Goal: Task Accomplishment & Management: Manage account settings

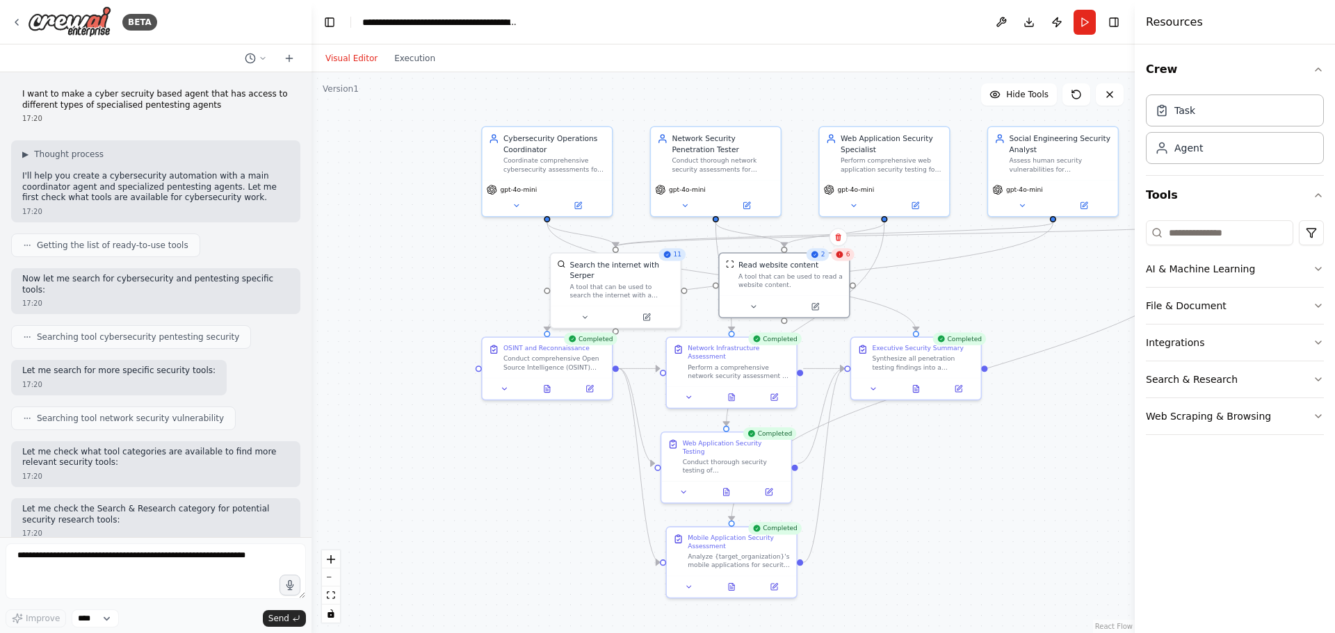
scroll to position [1904, 0]
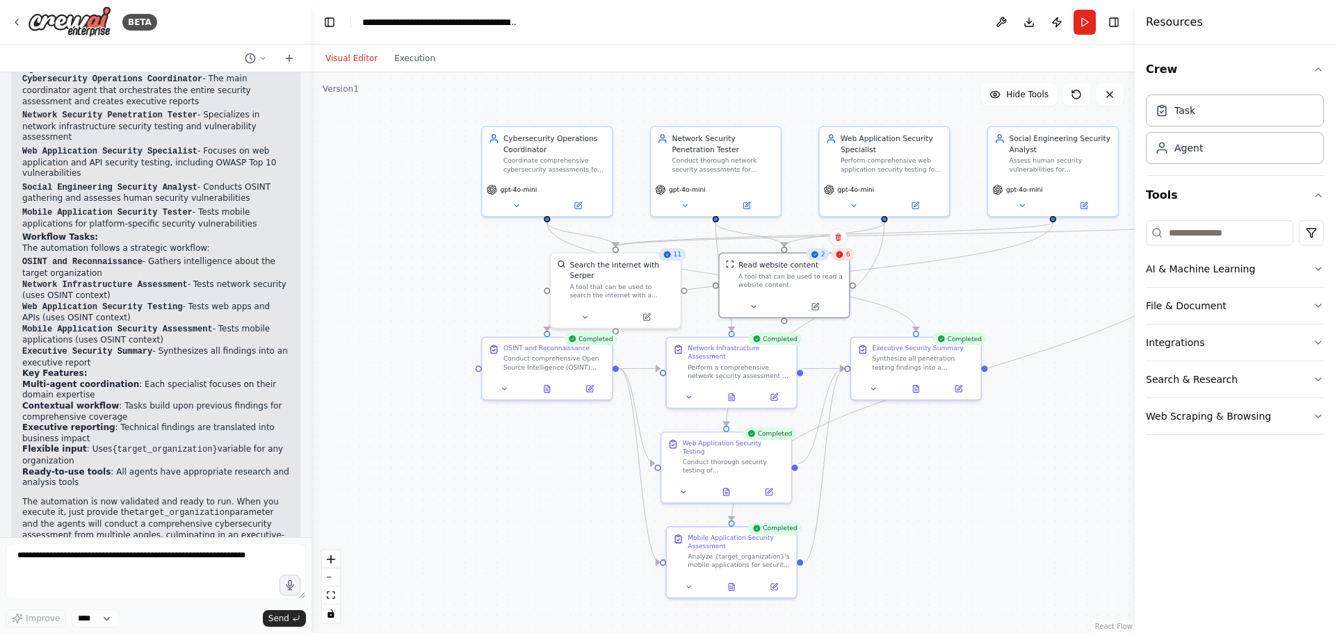
click at [404, 70] on div "Visual Editor Execution" at bounding box center [380, 58] width 127 height 28
click at [404, 63] on button "Execution" at bounding box center [415, 58] width 58 height 17
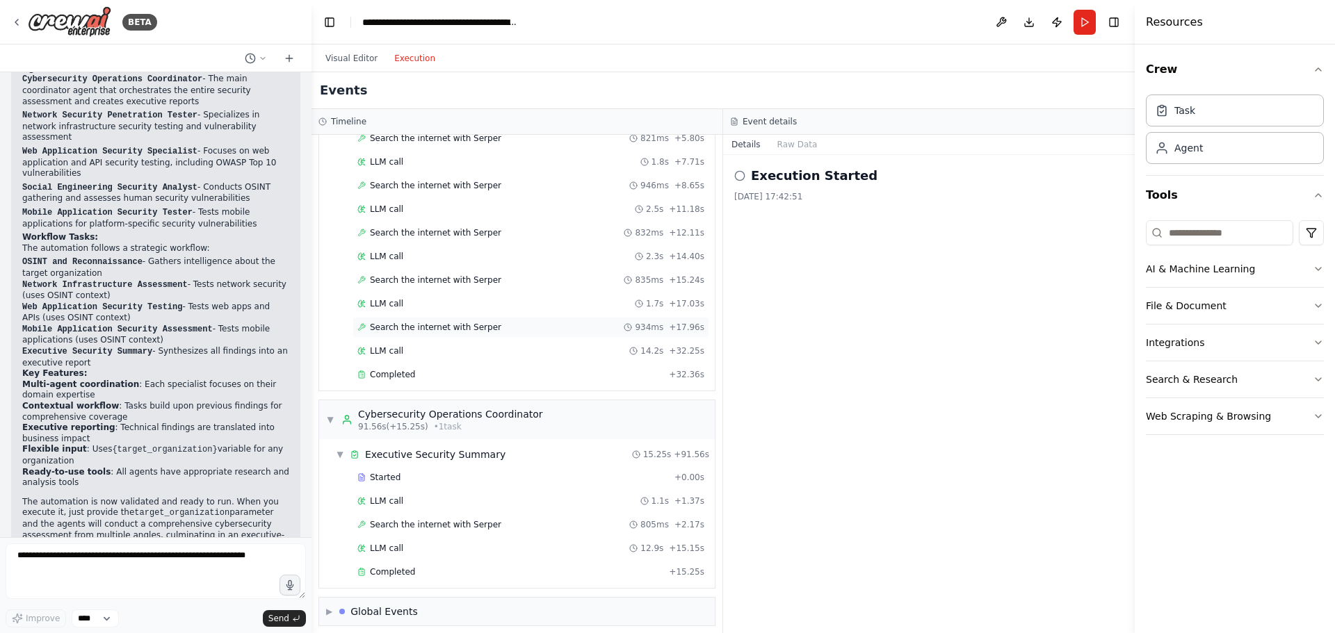
scroll to position [1107, 0]
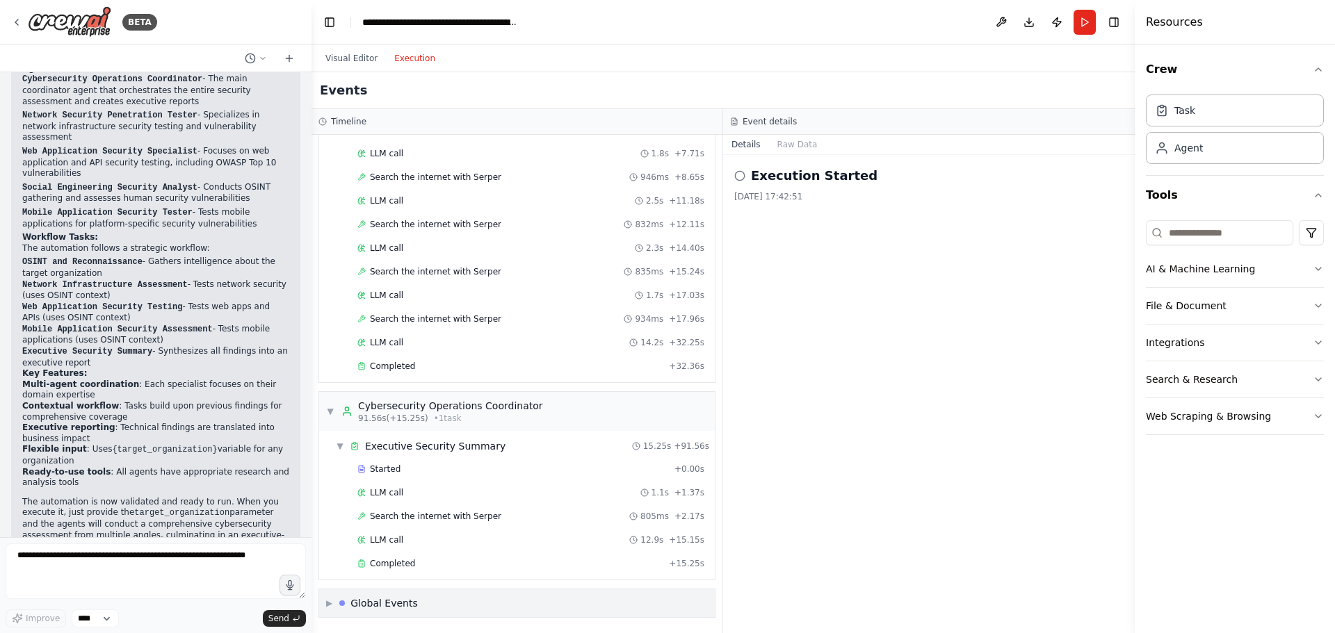
click at [458, 598] on div "▶ Global Events" at bounding box center [516, 603] width 395 height 28
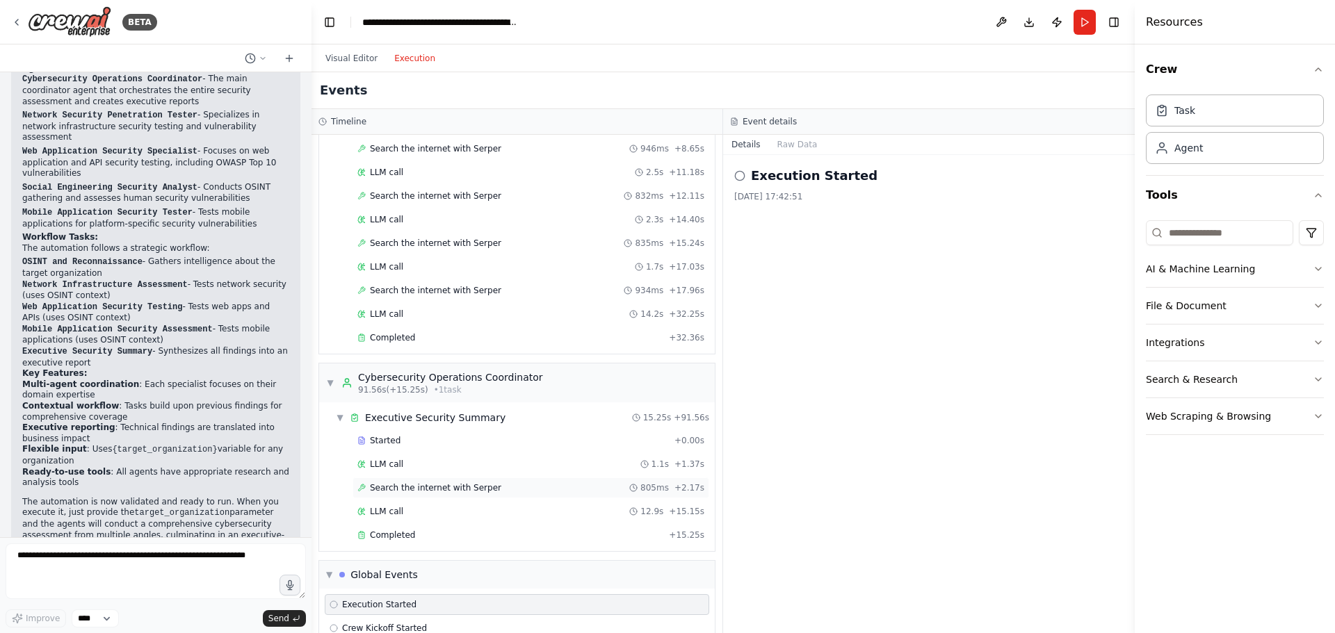
scroll to position [1210, 0]
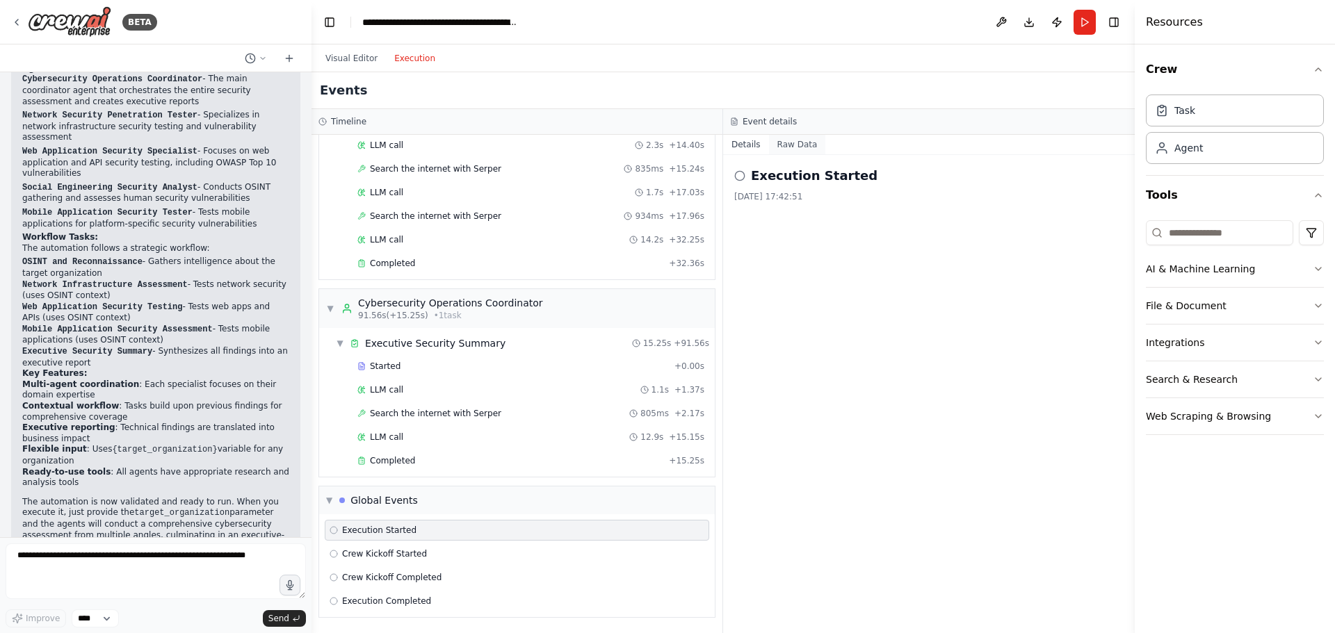
click at [795, 152] on button "Raw Data" at bounding box center [797, 144] width 57 height 19
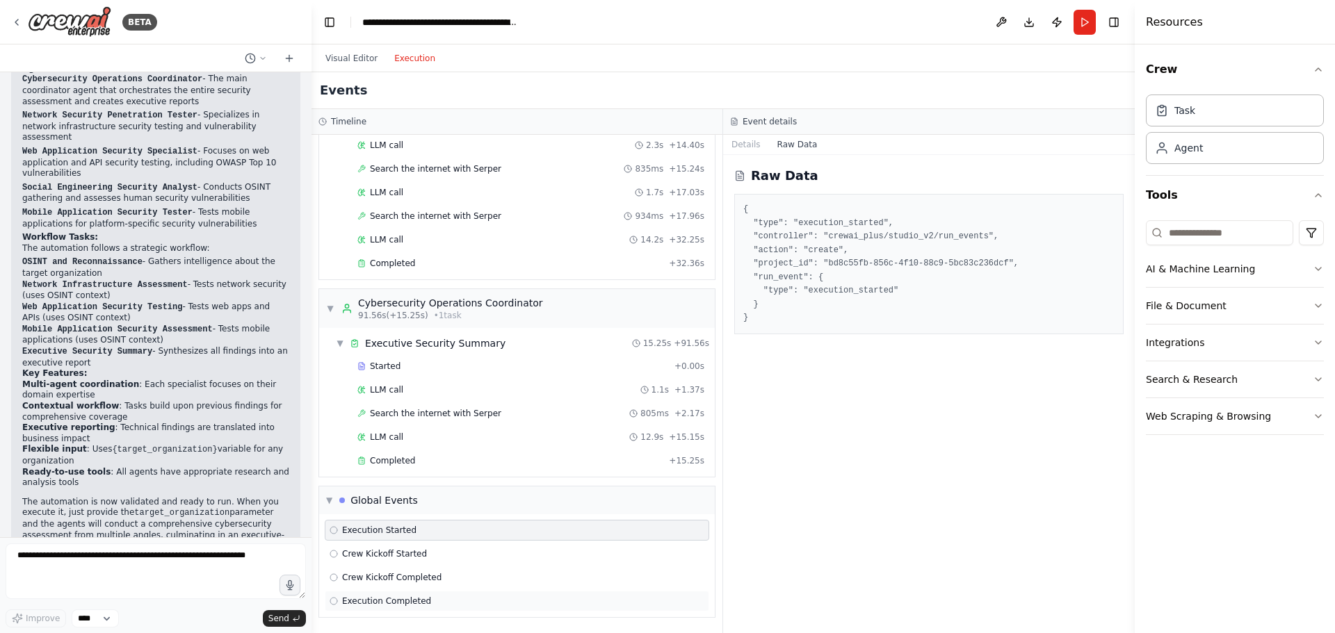
click at [407, 607] on div "Execution Completed" at bounding box center [517, 601] width 384 height 21
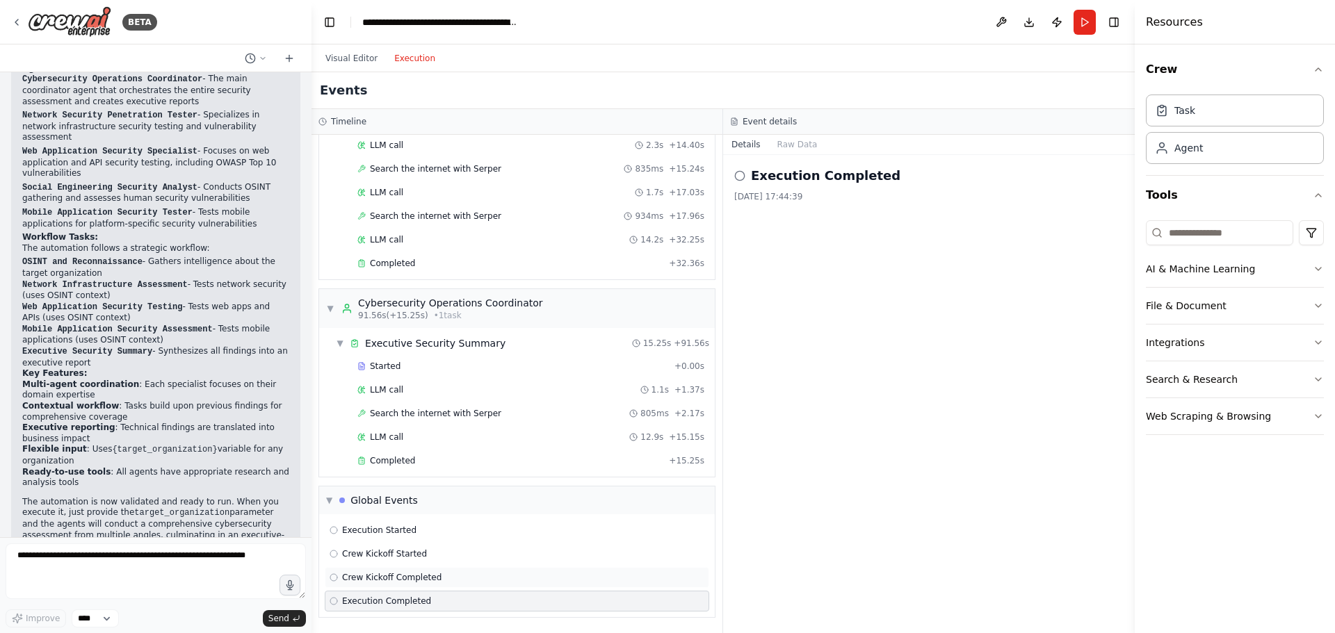
click at [416, 579] on span "Crew Kickoff Completed" at bounding box center [391, 577] width 99 height 11
click at [421, 464] on div "Completed" at bounding box center [510, 460] width 306 height 11
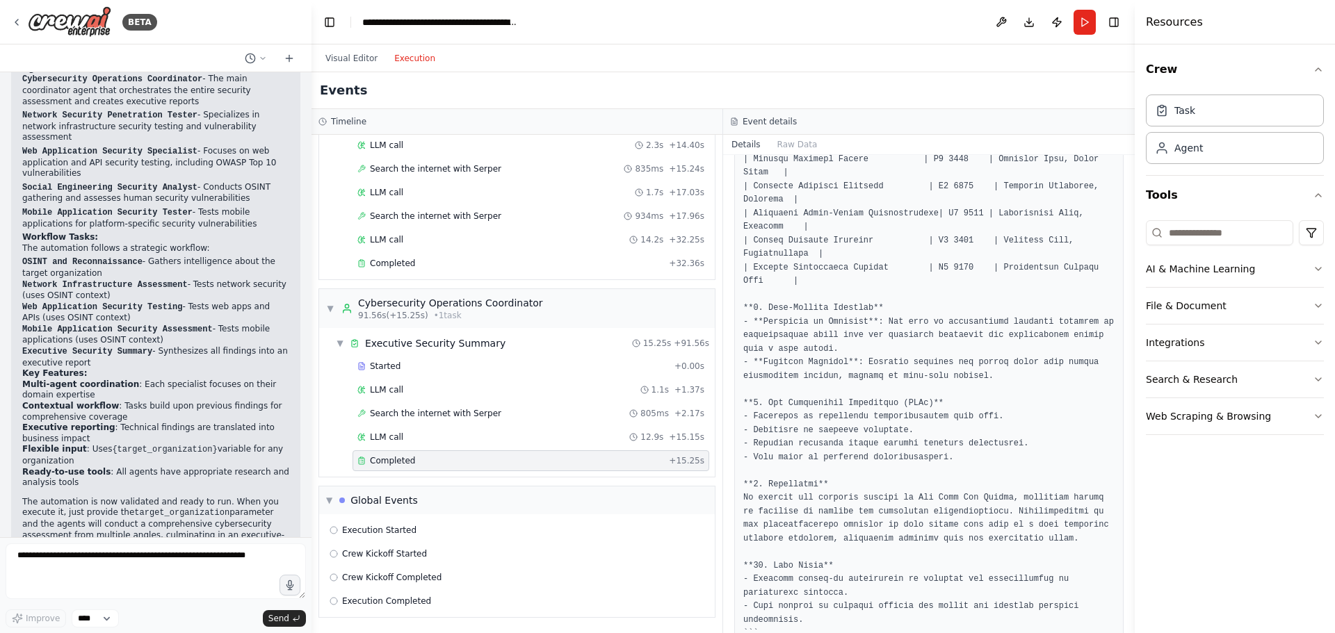
scroll to position [1012, 0]
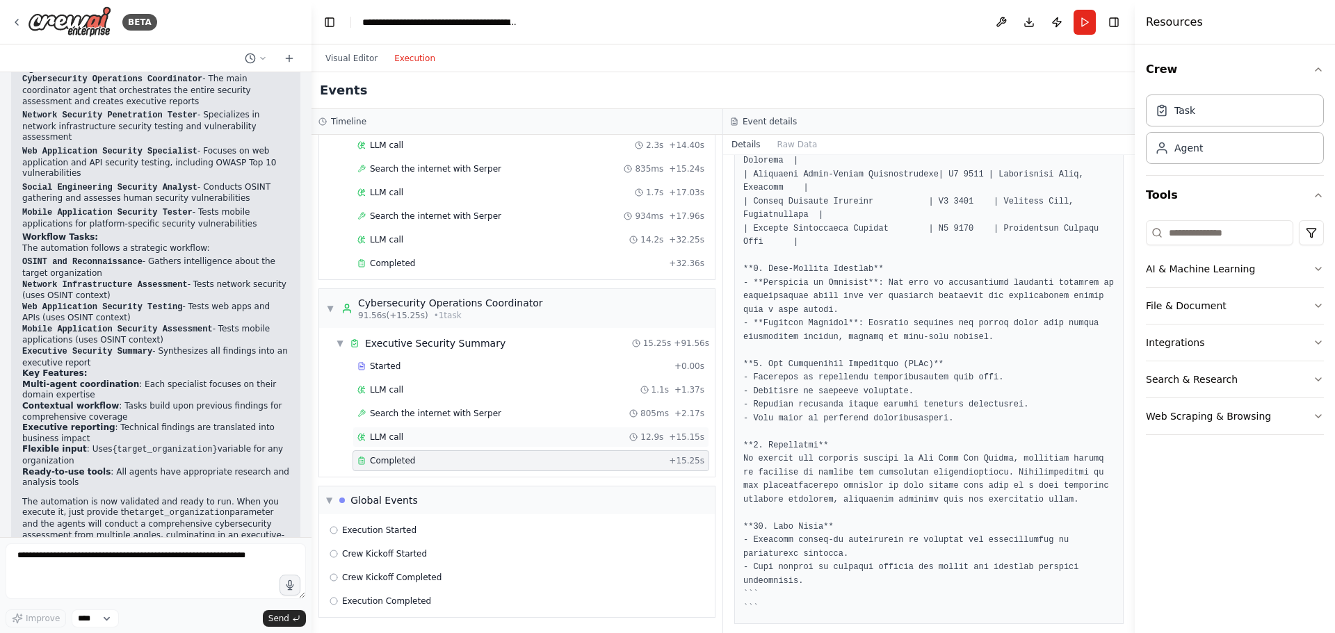
click at [446, 442] on div "LLM call 12.9s + 15.15s" at bounding box center [530, 437] width 347 height 11
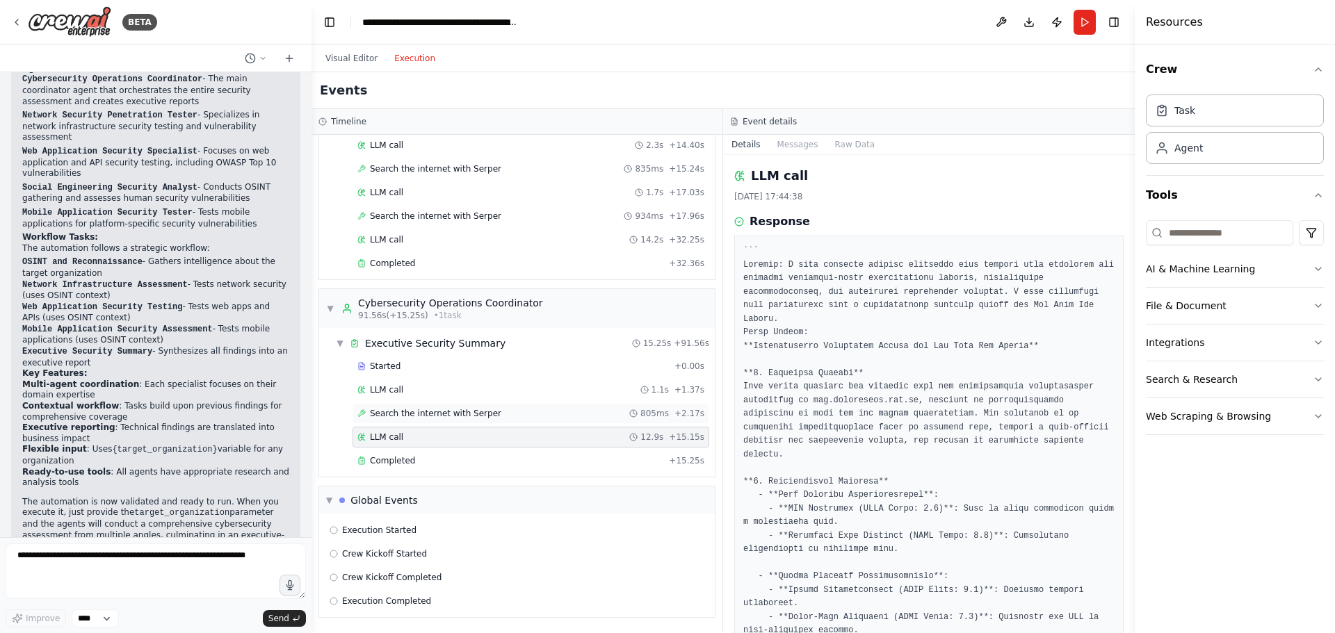
click at [471, 413] on span "Search the internet with Serper" at bounding box center [435, 413] width 131 height 11
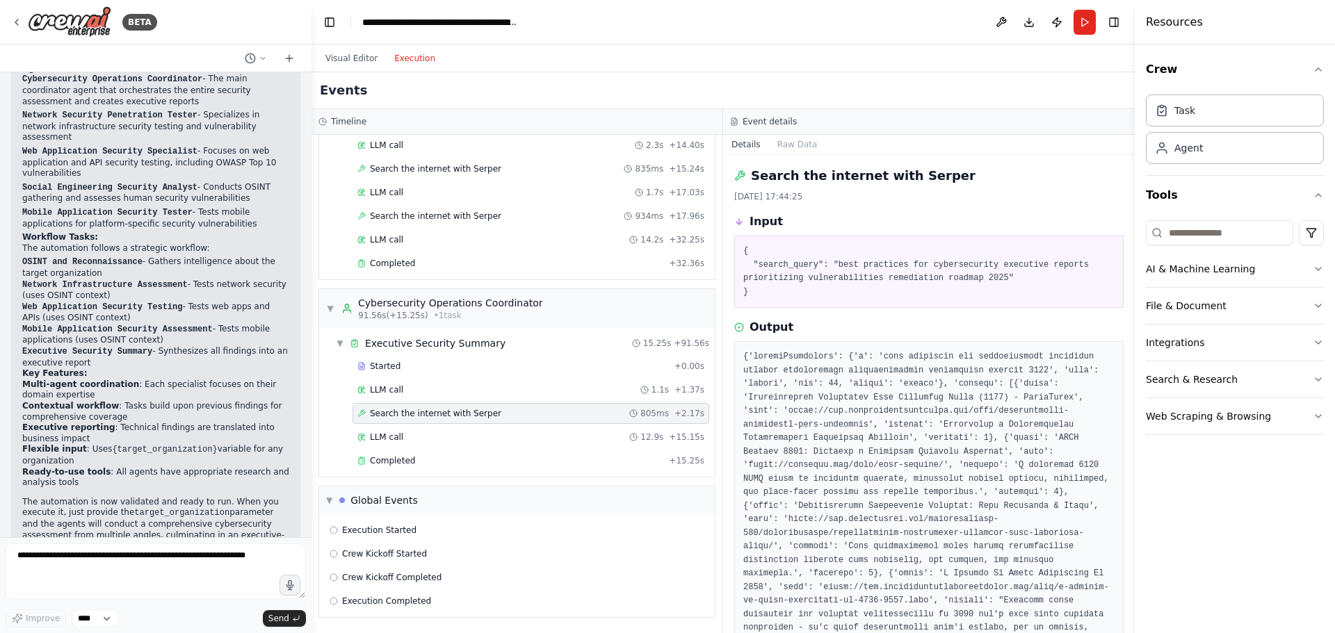
click at [485, 404] on div "Search the internet with Serper 805ms + 2.17s" at bounding box center [530, 413] width 357 height 21
click at [451, 395] on div "LLM call 1.1s + 1.37s" at bounding box center [530, 390] width 357 height 21
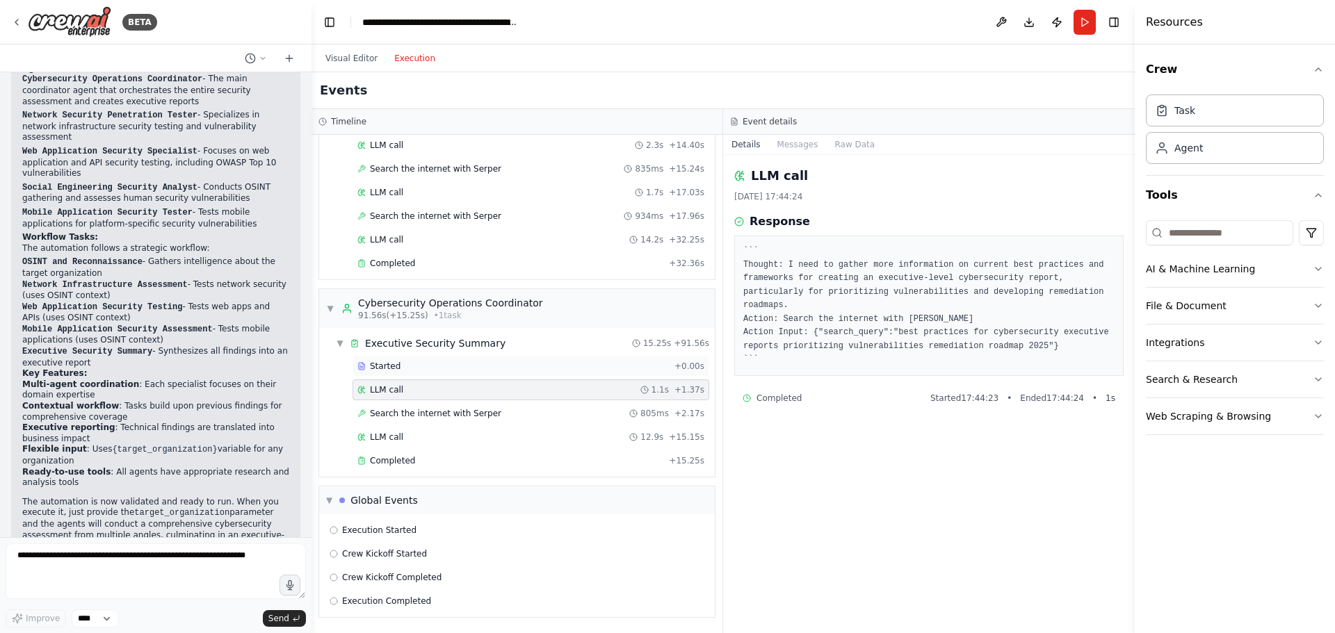
click at [453, 370] on div "Started" at bounding box center [512, 366] width 311 height 11
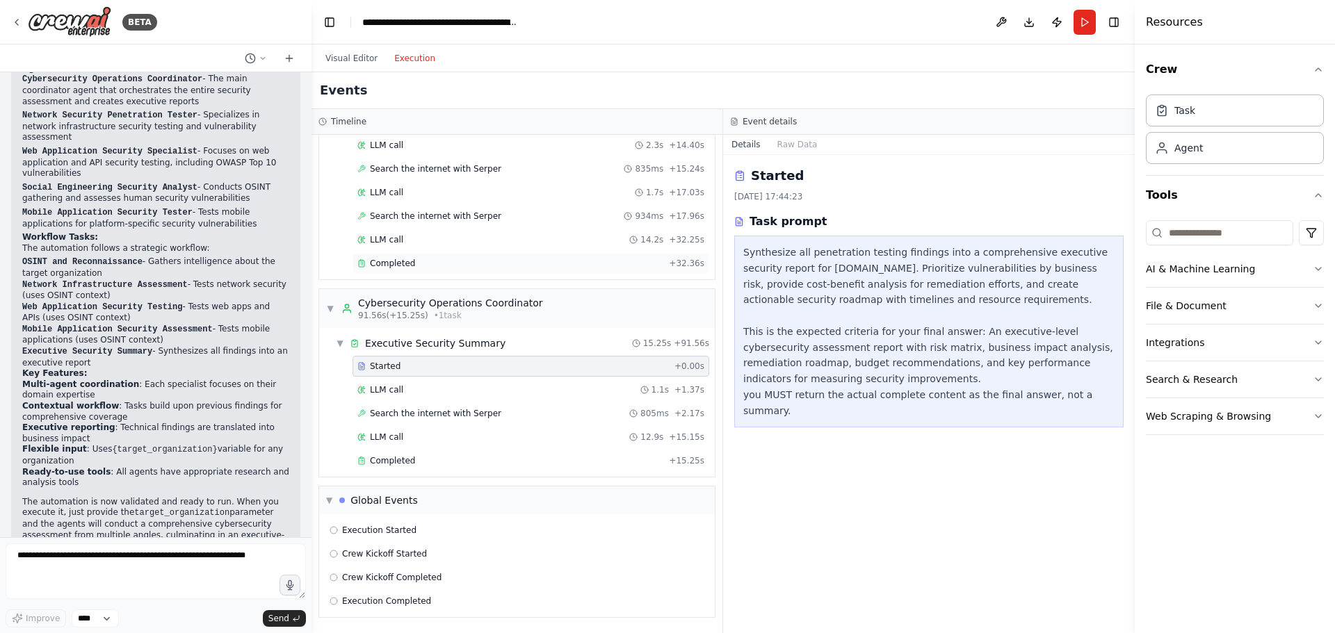
click at [407, 272] on div "Completed + 32.36s" at bounding box center [530, 263] width 357 height 21
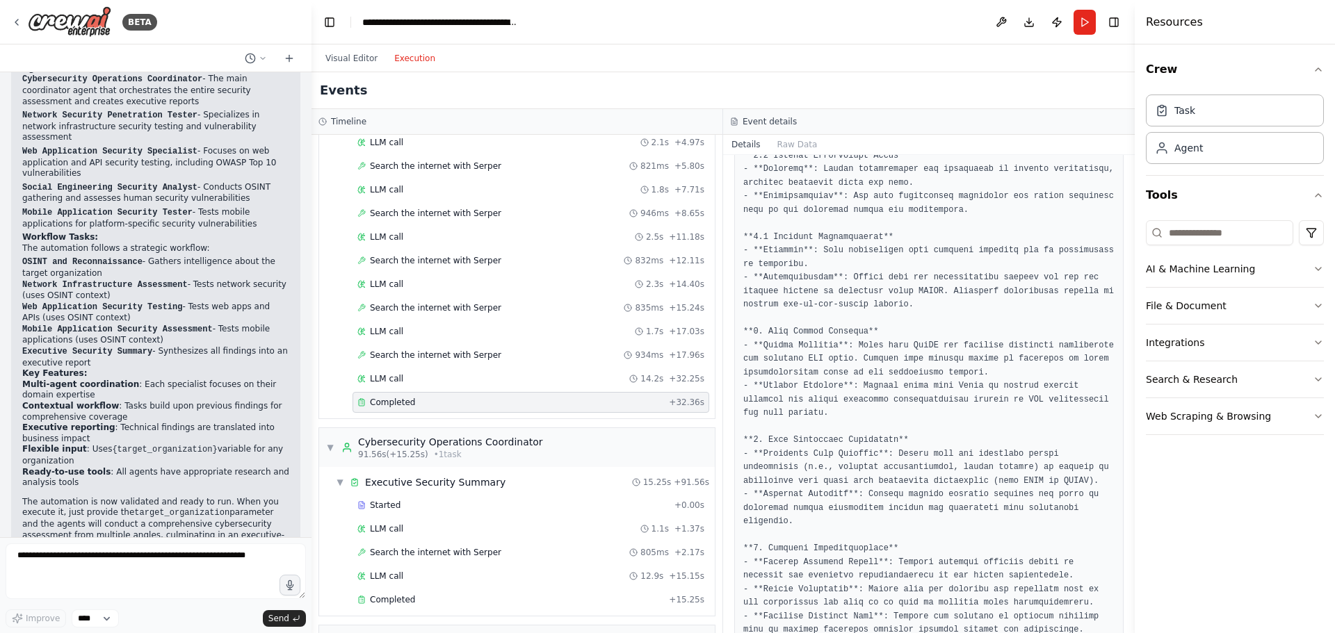
scroll to position [700, 0]
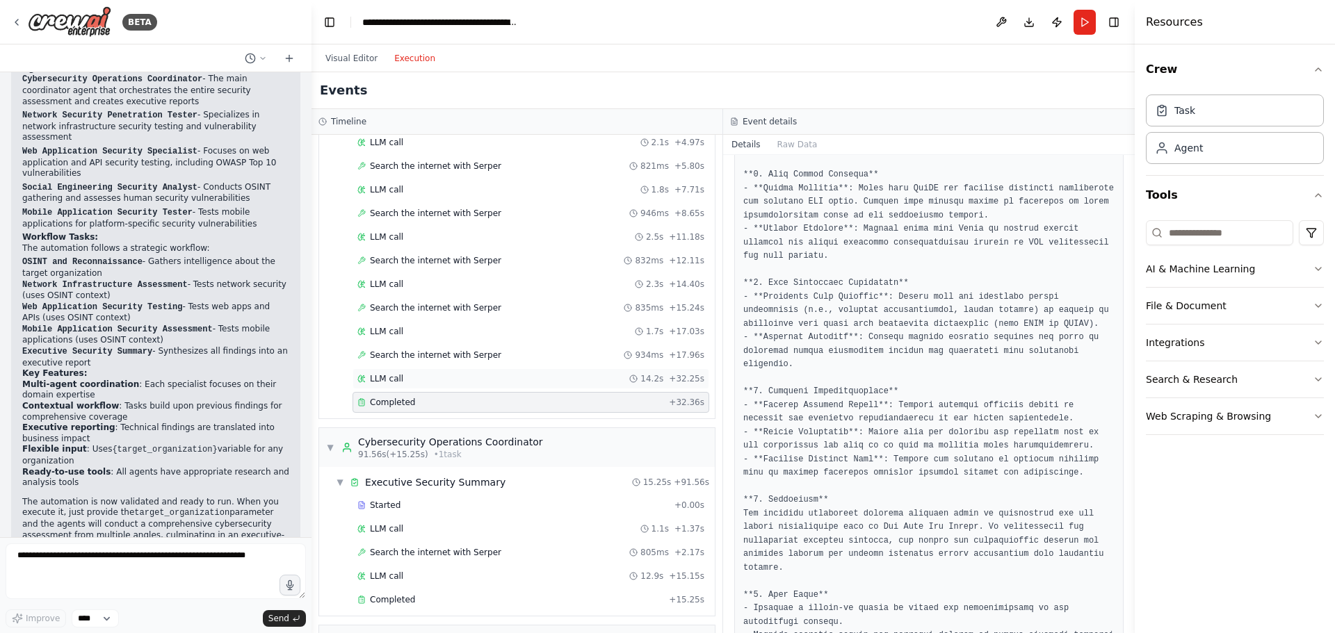
click at [503, 370] on div "LLM call 14.2s + 32.25s" at bounding box center [530, 378] width 357 height 21
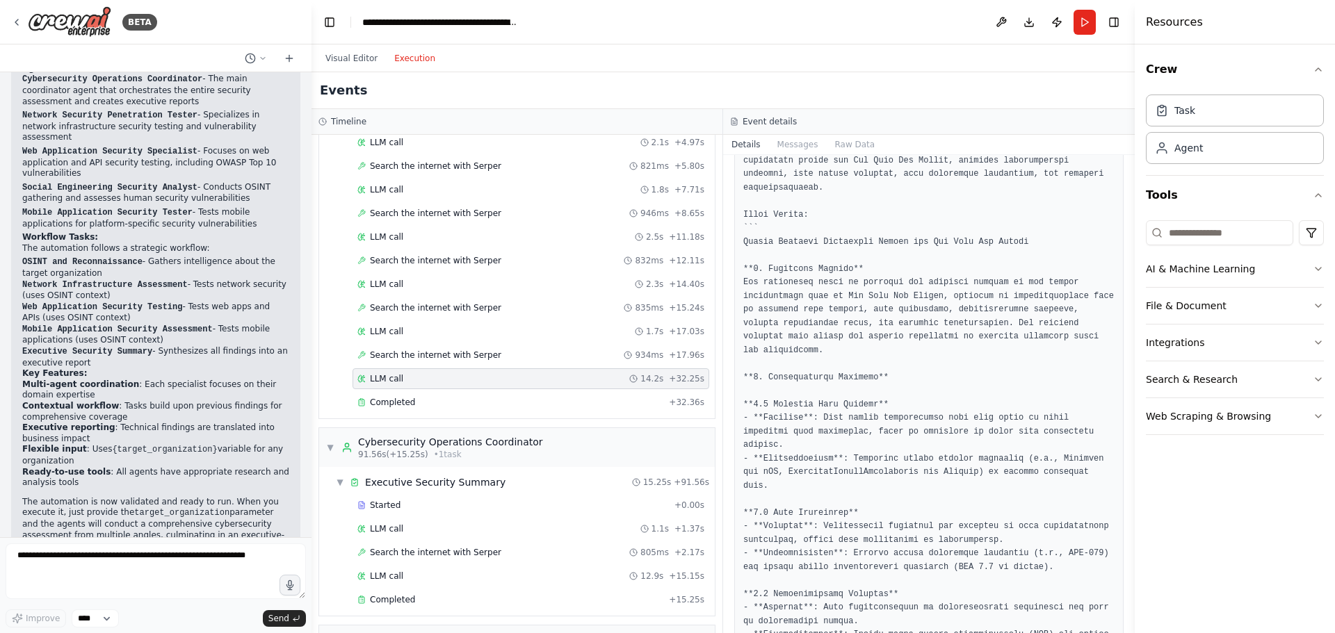
scroll to position [139, 0]
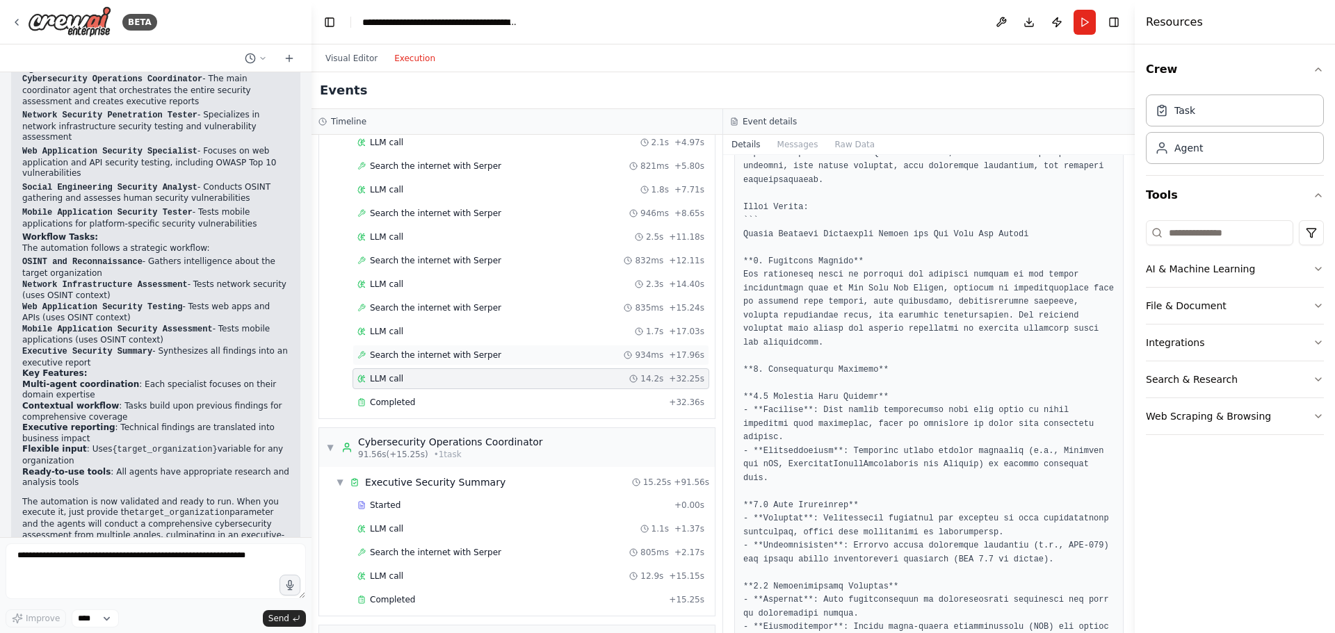
click at [516, 360] on div "Search the internet with Serper 934ms + 17.96s" at bounding box center [530, 355] width 347 height 11
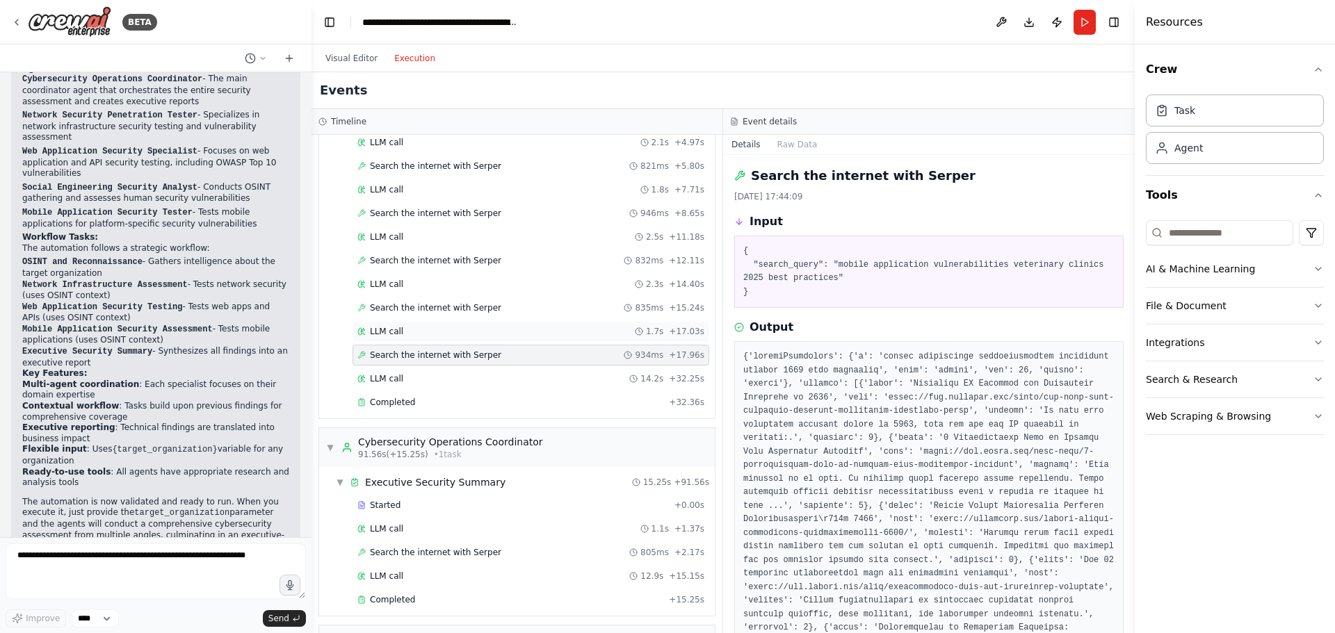
click at [512, 335] on div "LLM call 1.7s + 17.03s" at bounding box center [530, 331] width 347 height 11
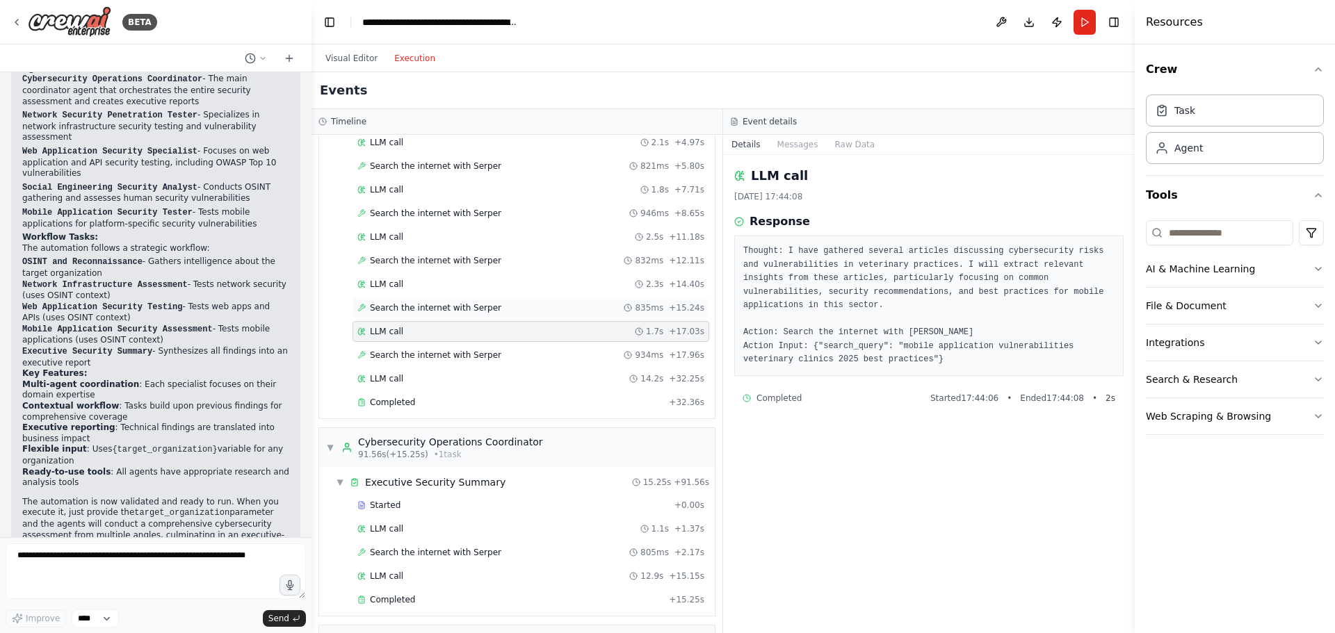
click at [521, 315] on div "Search the internet with Serper 835ms + 15.24s" at bounding box center [530, 307] width 357 height 21
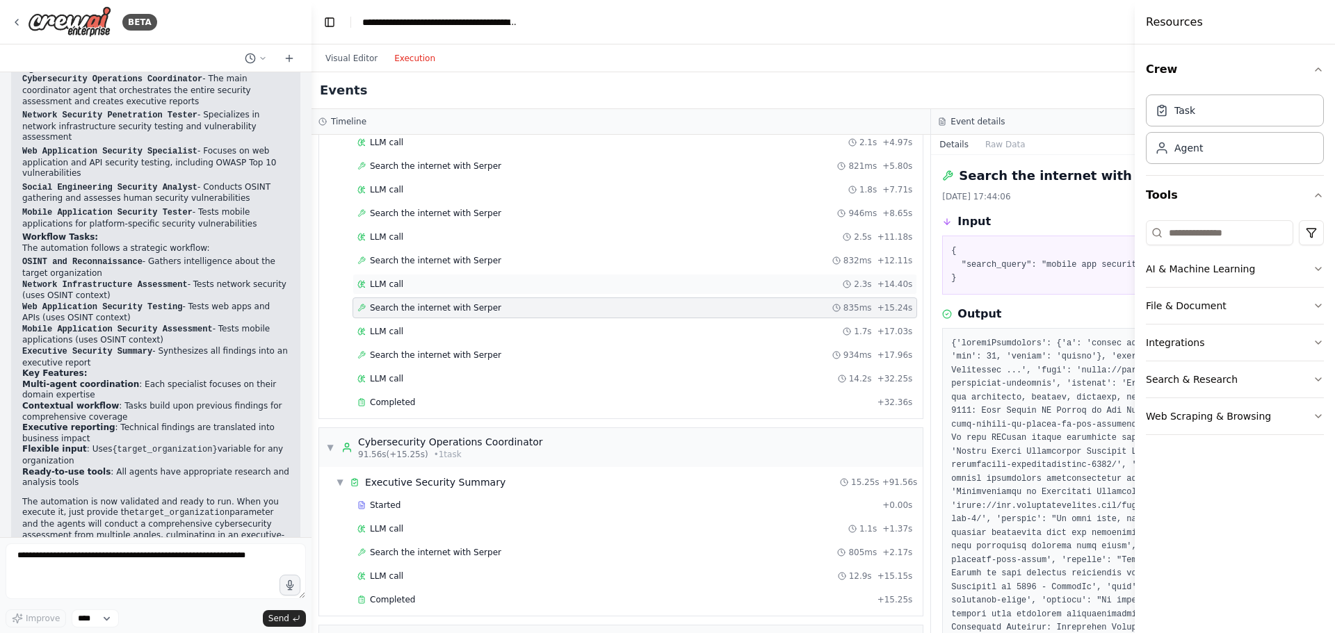
click at [496, 287] on div "LLM call 2.3s + 14.40s" at bounding box center [634, 284] width 555 height 11
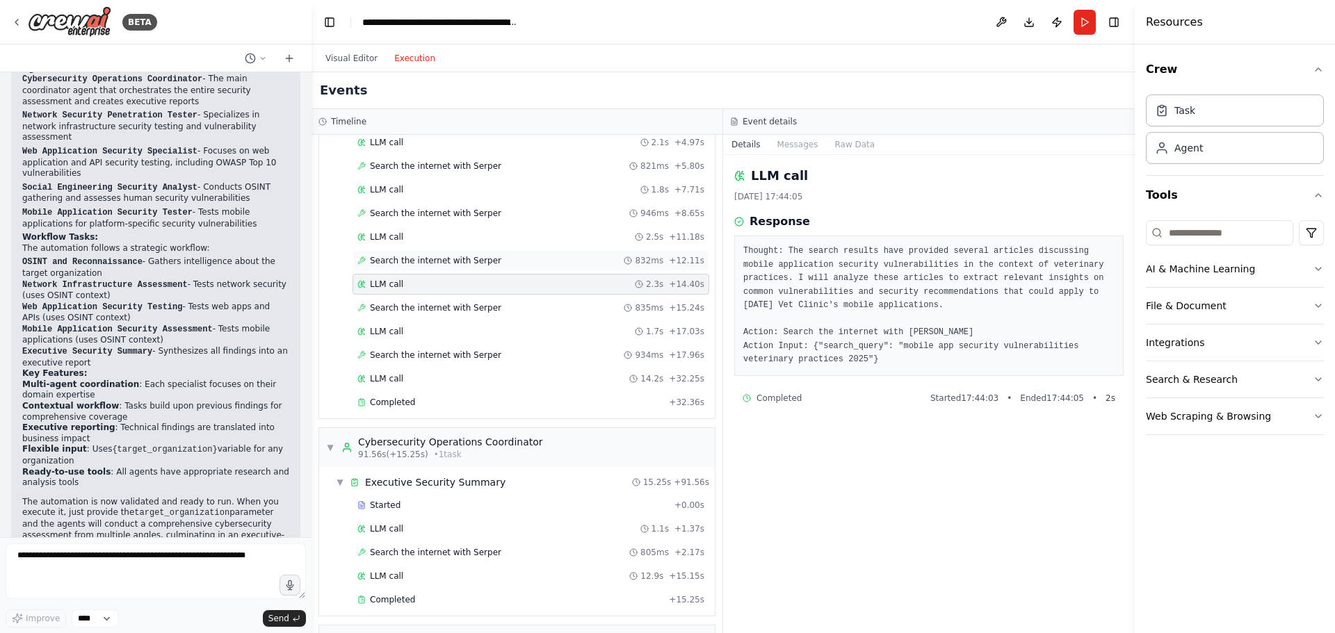
click at [496, 267] on div "Search the internet with Serper 832ms + 12.11s" at bounding box center [530, 260] width 357 height 21
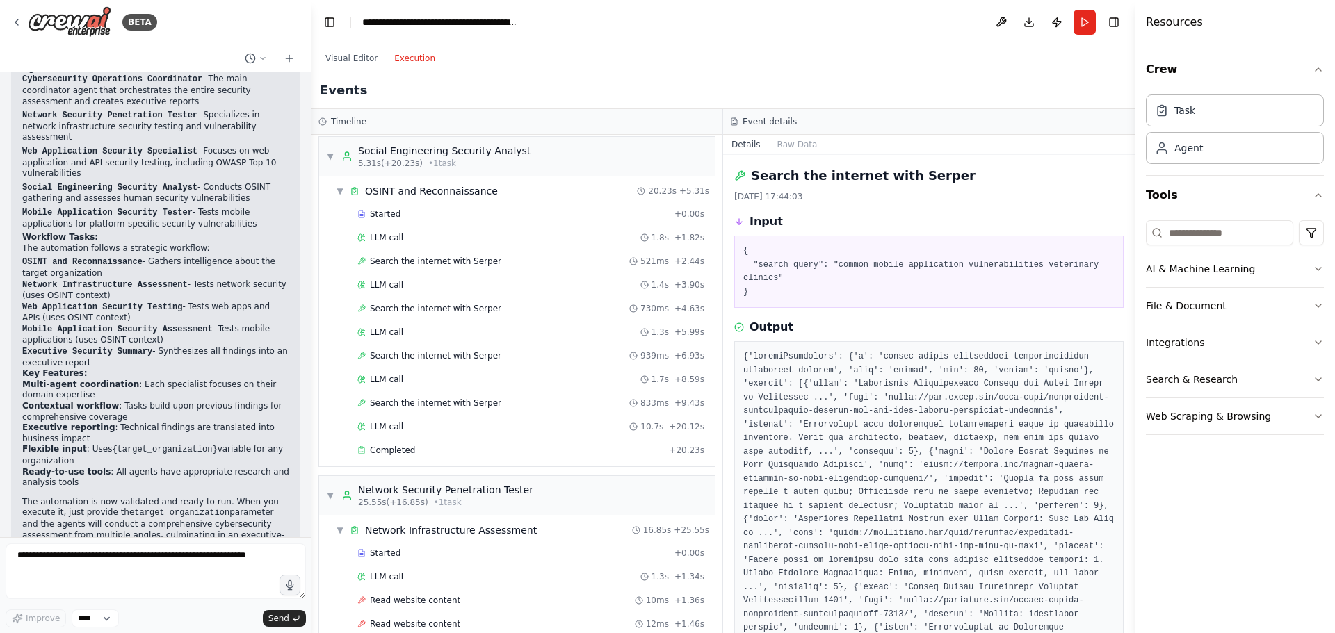
scroll to position [0, 0]
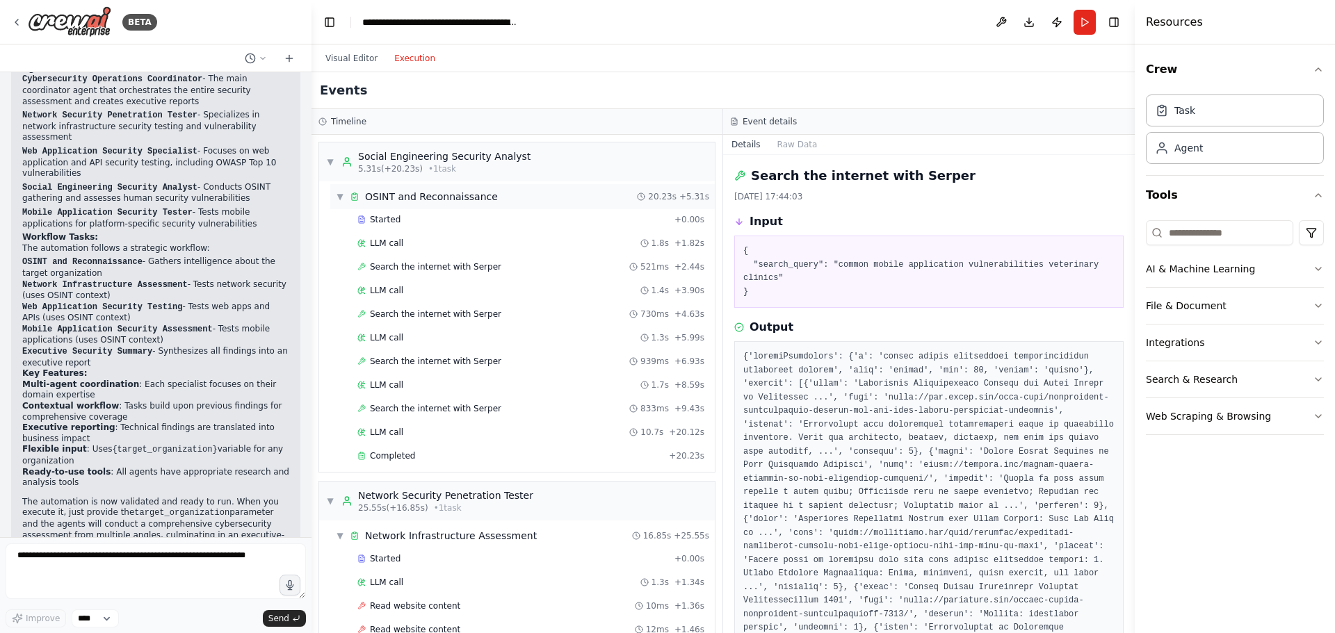
click at [421, 200] on div "OSINT and Reconnaissance" at bounding box center [431, 197] width 133 height 14
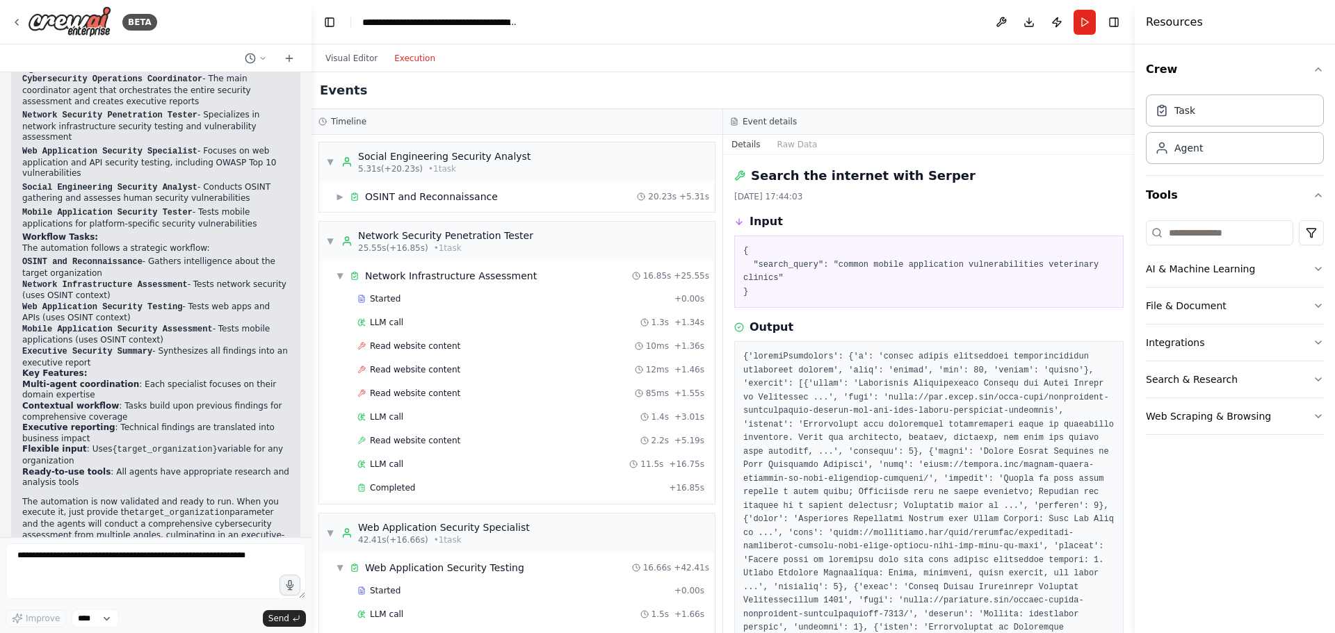
click at [423, 262] on div "▼ Network Infrastructure Assessment 16.85s + 25.55s Started + 0.00s LLM call 1.…" at bounding box center [516, 382] width 395 height 243
click at [425, 270] on div "Network Infrastructure Assessment" at bounding box center [451, 276] width 172 height 14
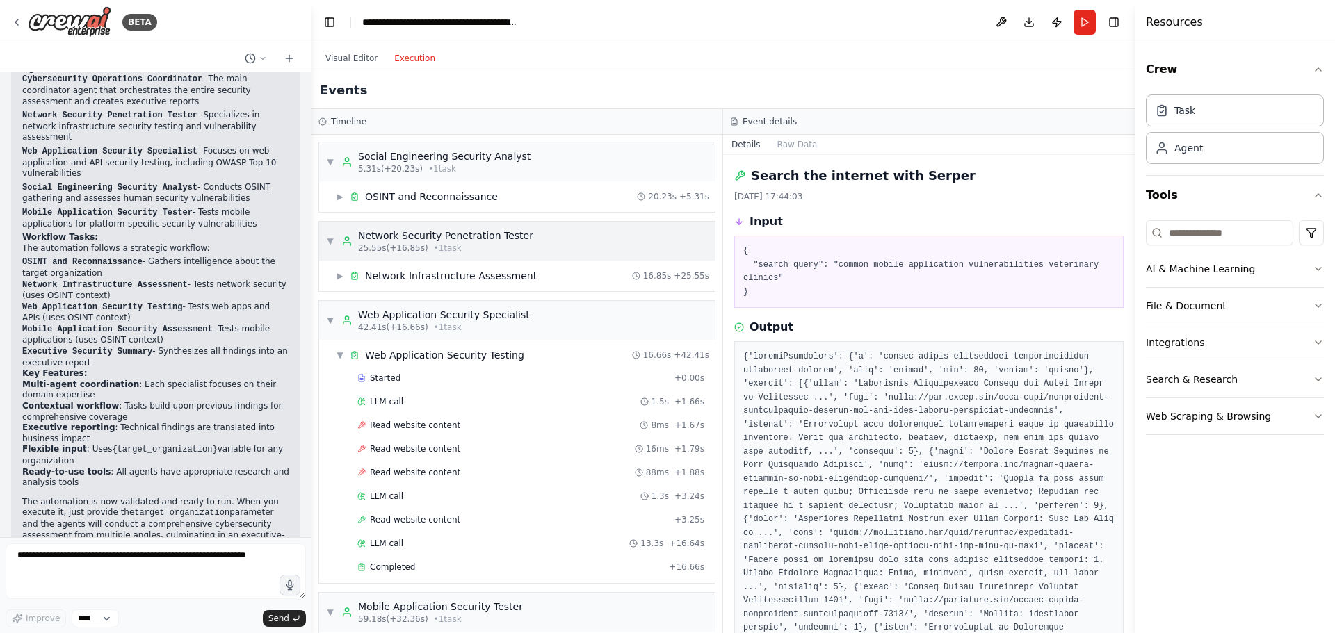
click at [453, 234] on div "Network Security Penetration Tester" at bounding box center [445, 236] width 175 height 14
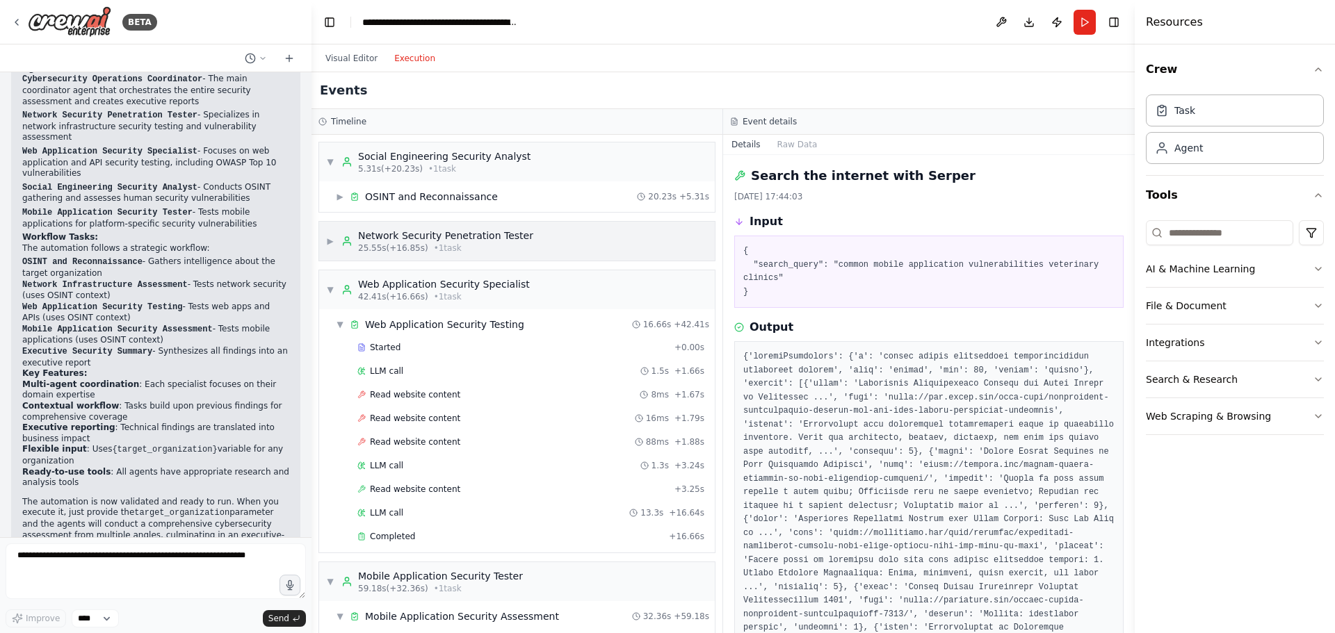
click at [327, 240] on span "▶" at bounding box center [330, 241] width 8 height 11
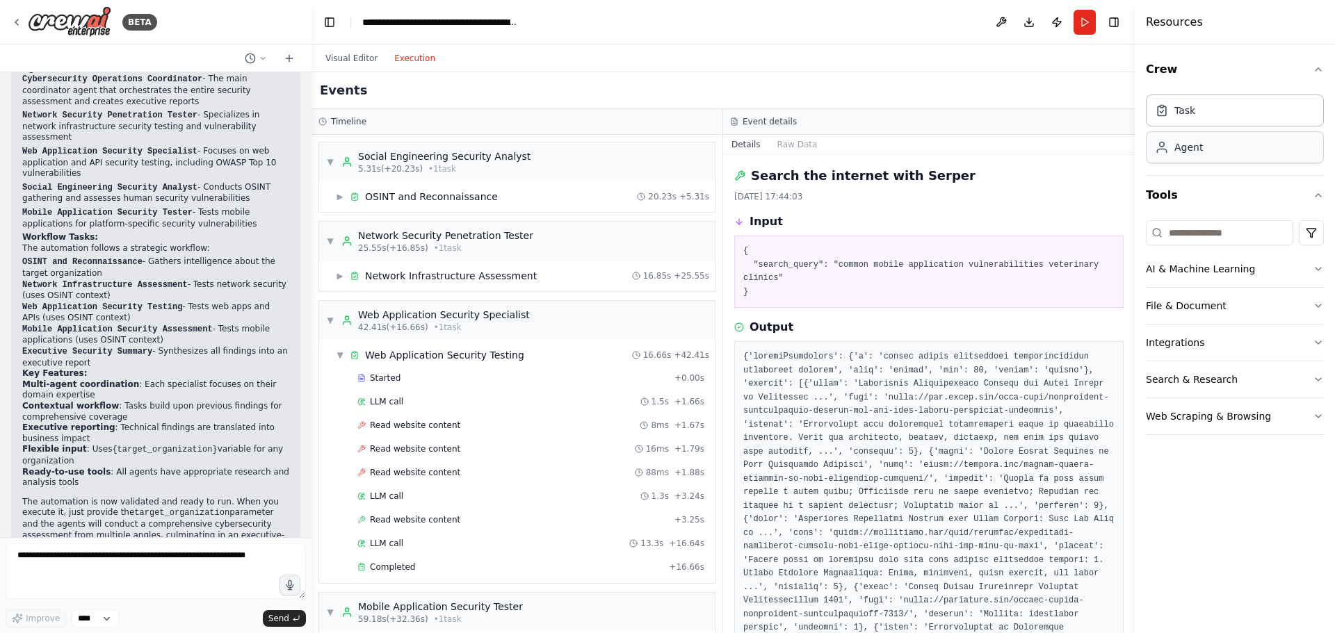
click at [1189, 155] on div "Agent" at bounding box center [1234, 147] width 178 height 32
click at [1225, 351] on button "Integrations" at bounding box center [1234, 343] width 178 height 36
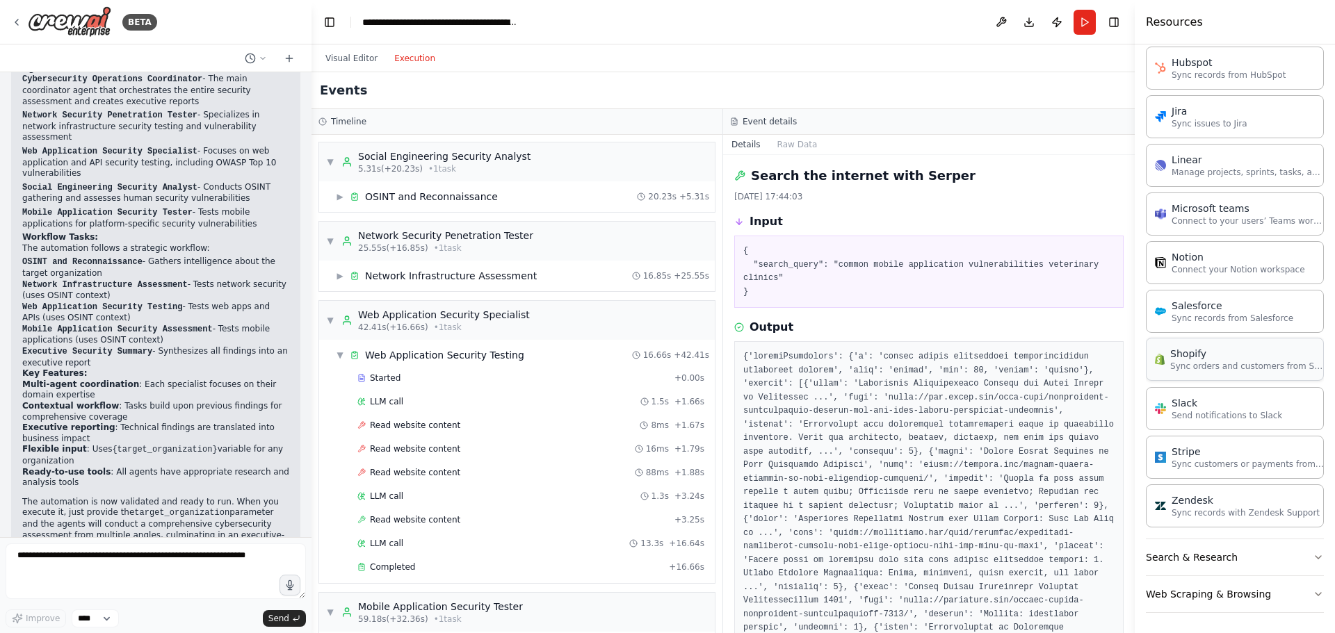
scroll to position [760, 0]
click at [1280, 587] on button "Web Scraping & Browsing" at bounding box center [1234, 592] width 178 height 36
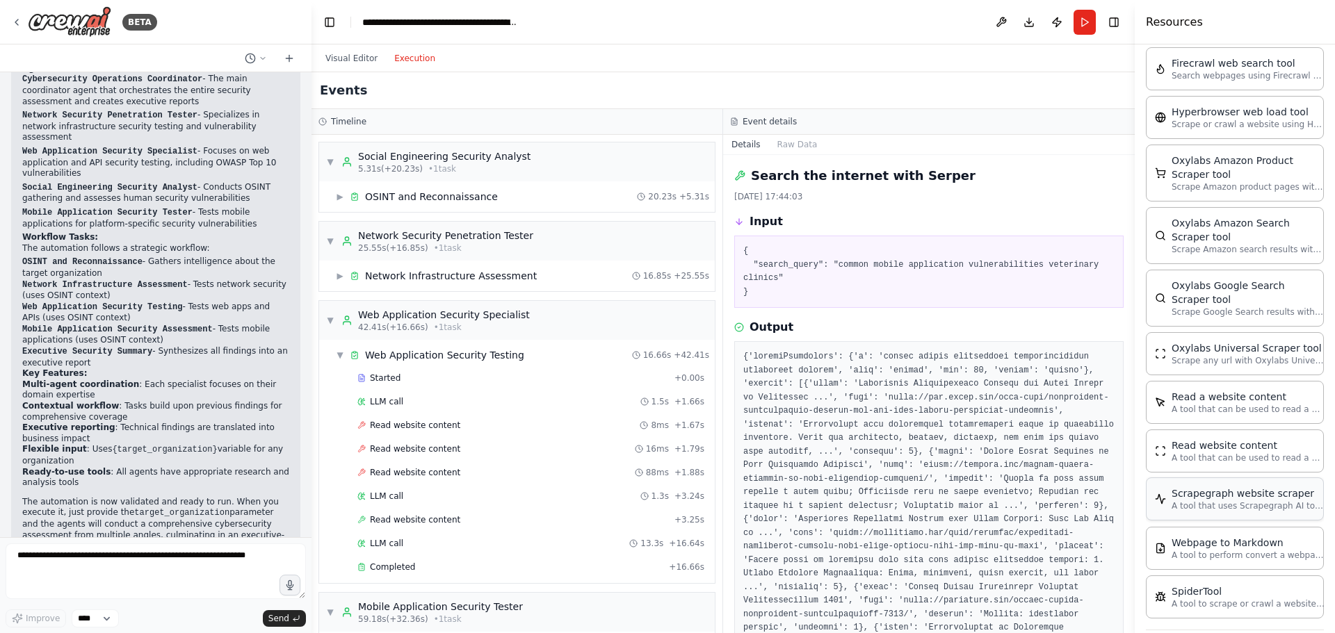
scroll to position [1494, 0]
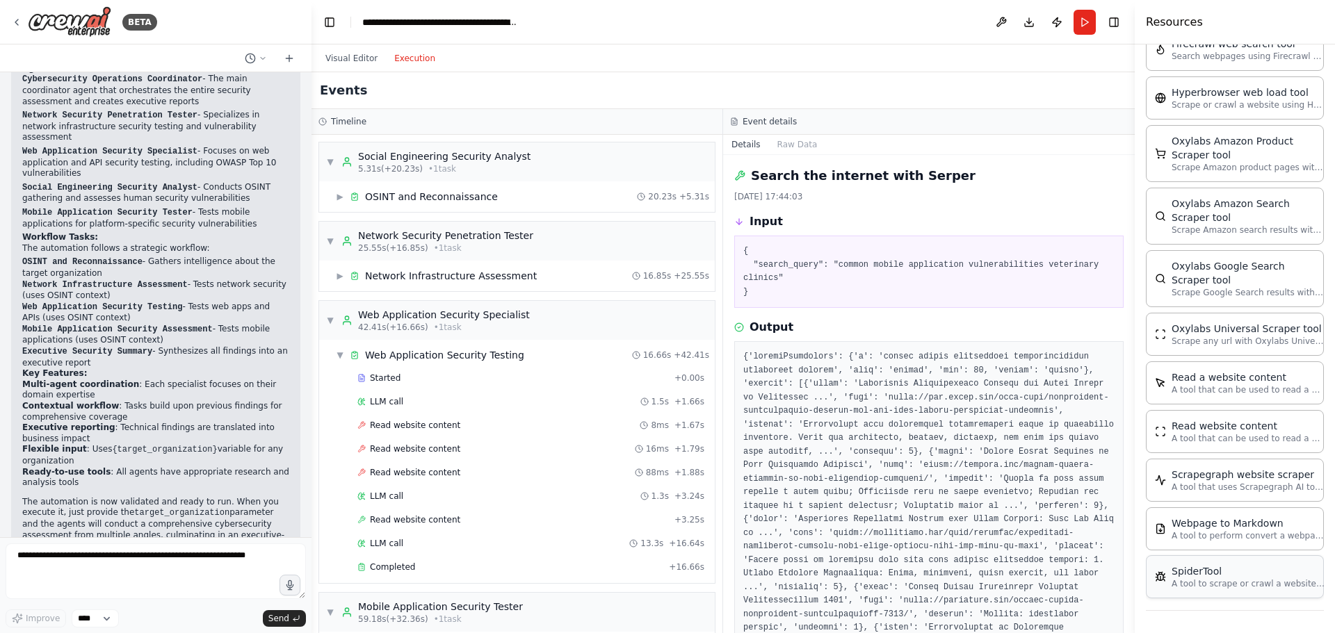
click at [1278, 592] on div "SpiderTool A tool to scrape or crawl a website and return LLM-ready content." at bounding box center [1234, 576] width 178 height 43
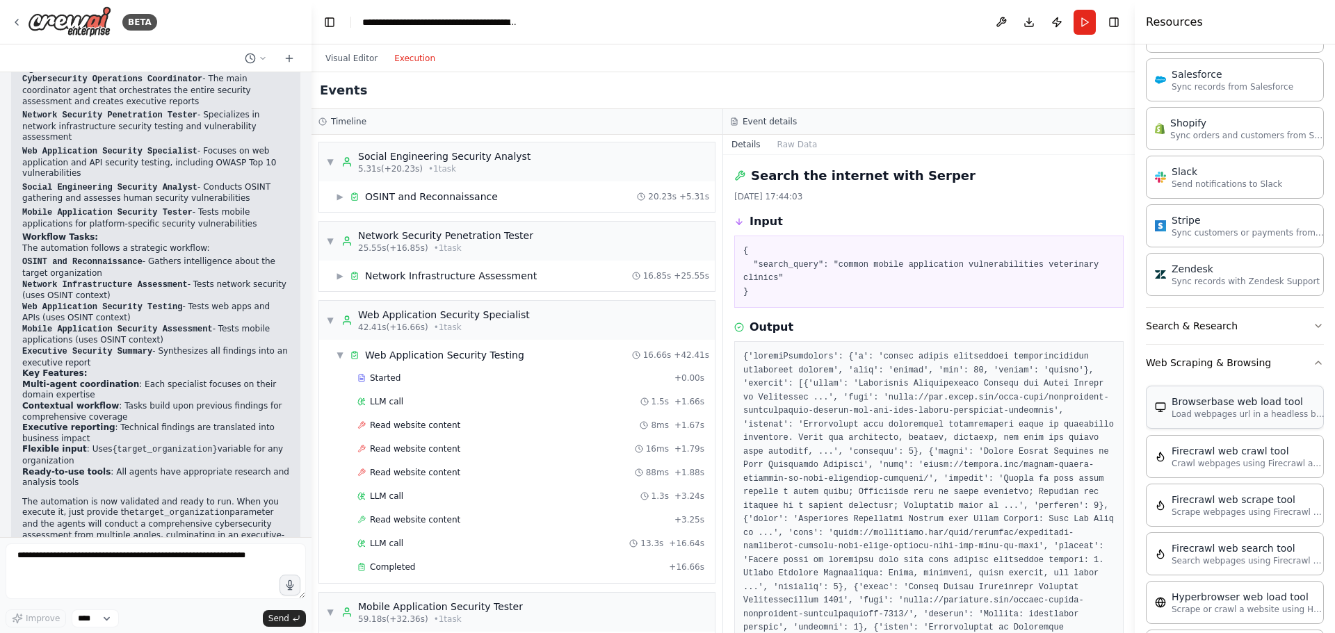
scroll to position [938, 0]
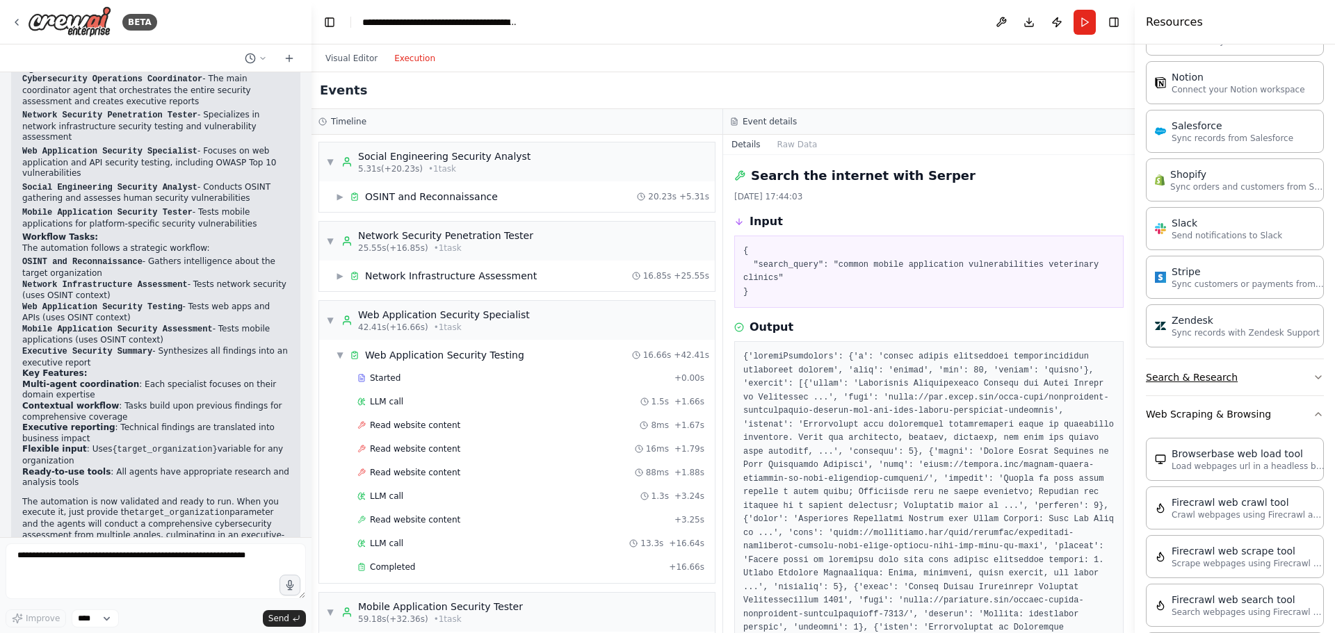
click at [1196, 391] on button "Search & Research" at bounding box center [1234, 377] width 178 height 36
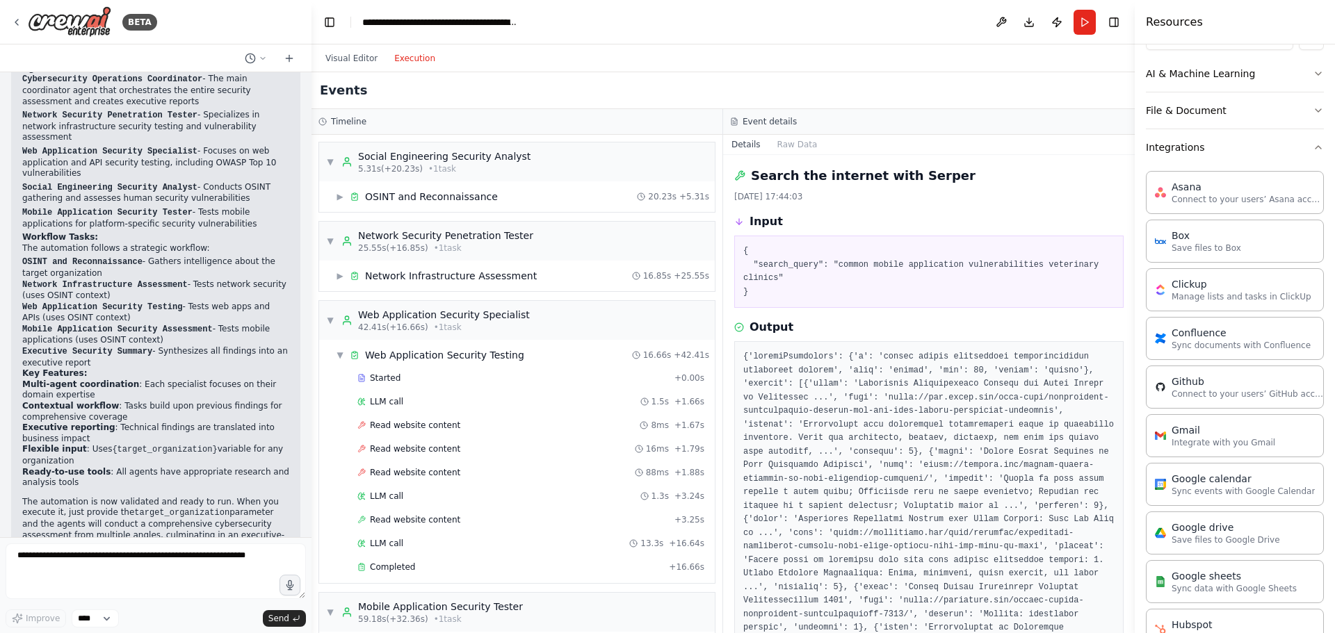
scroll to position [173, 0]
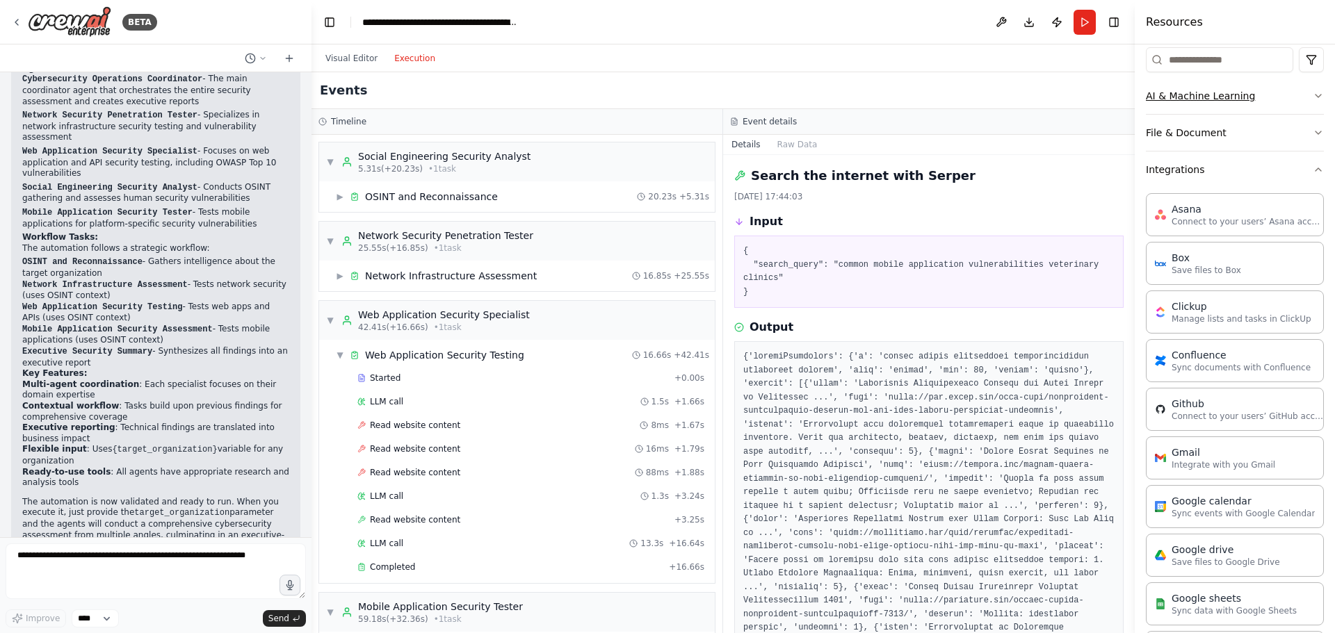
click at [1184, 103] on button "AI & Machine Learning" at bounding box center [1234, 96] width 178 height 36
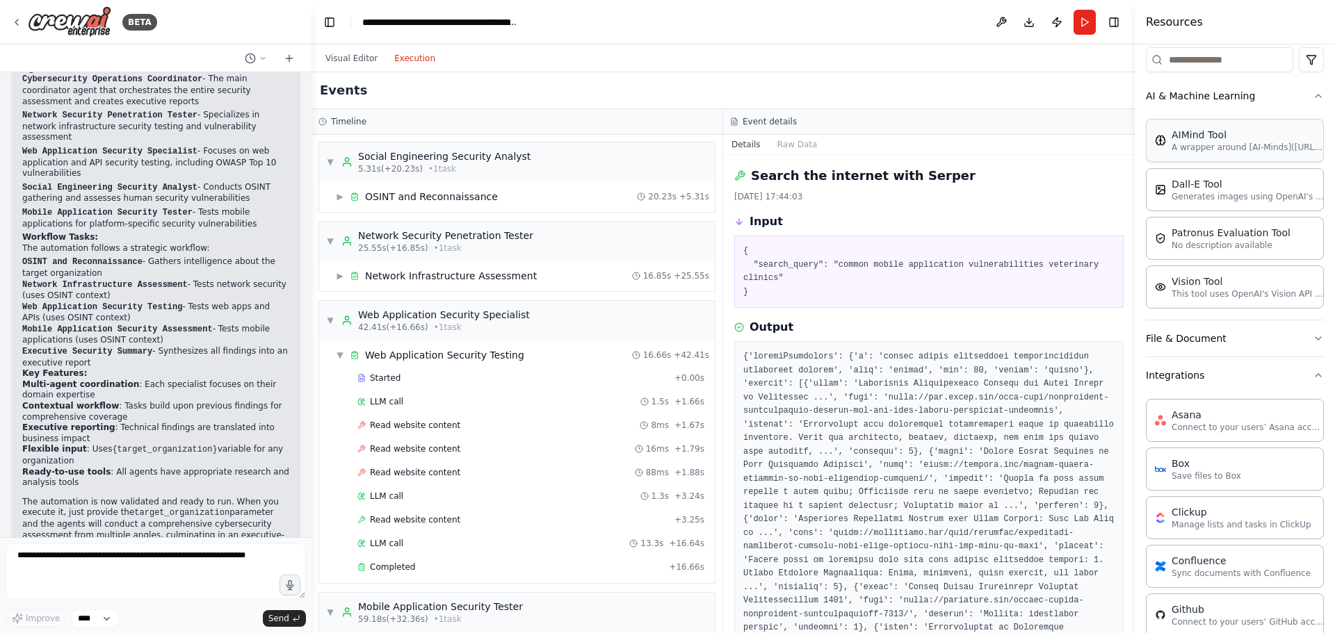
click at [1198, 154] on div "AIMind Tool A wrapper around [AI-Minds](https://mindsdb.com/minds). Useful for …" at bounding box center [1234, 140] width 178 height 43
click at [1114, 28] on button "Toggle Right Sidebar" at bounding box center [1113, 22] width 19 height 19
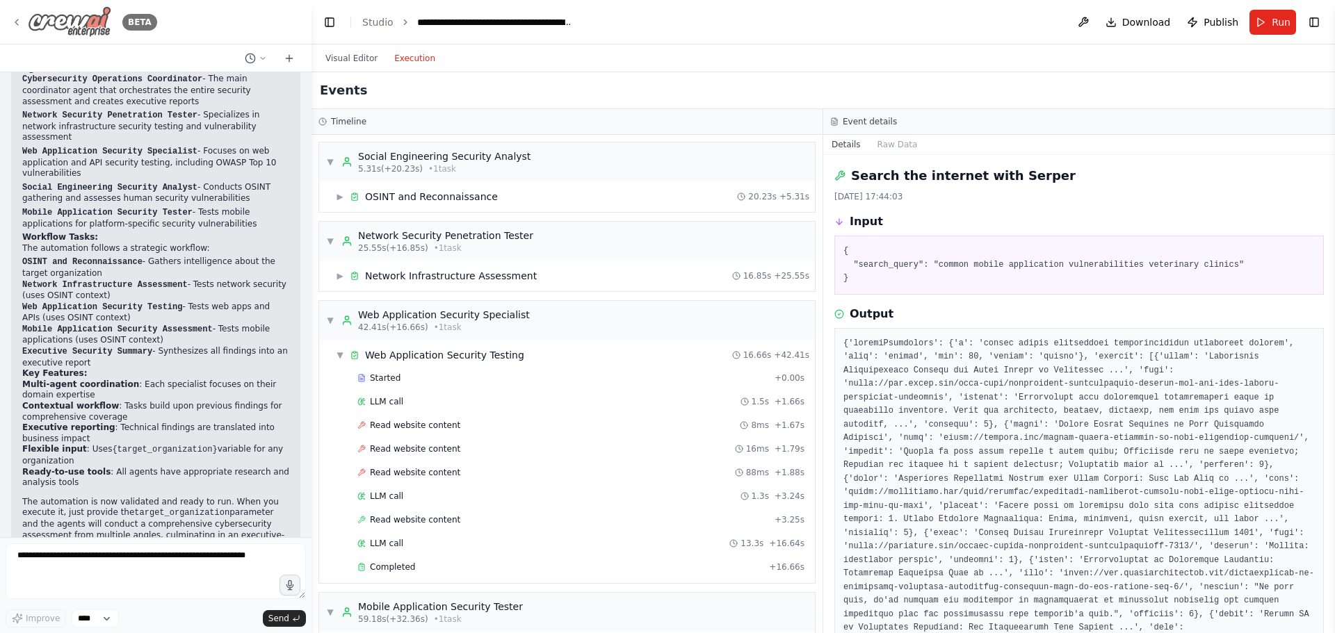
click at [26, 25] on div "BETA" at bounding box center [84, 21] width 146 height 31
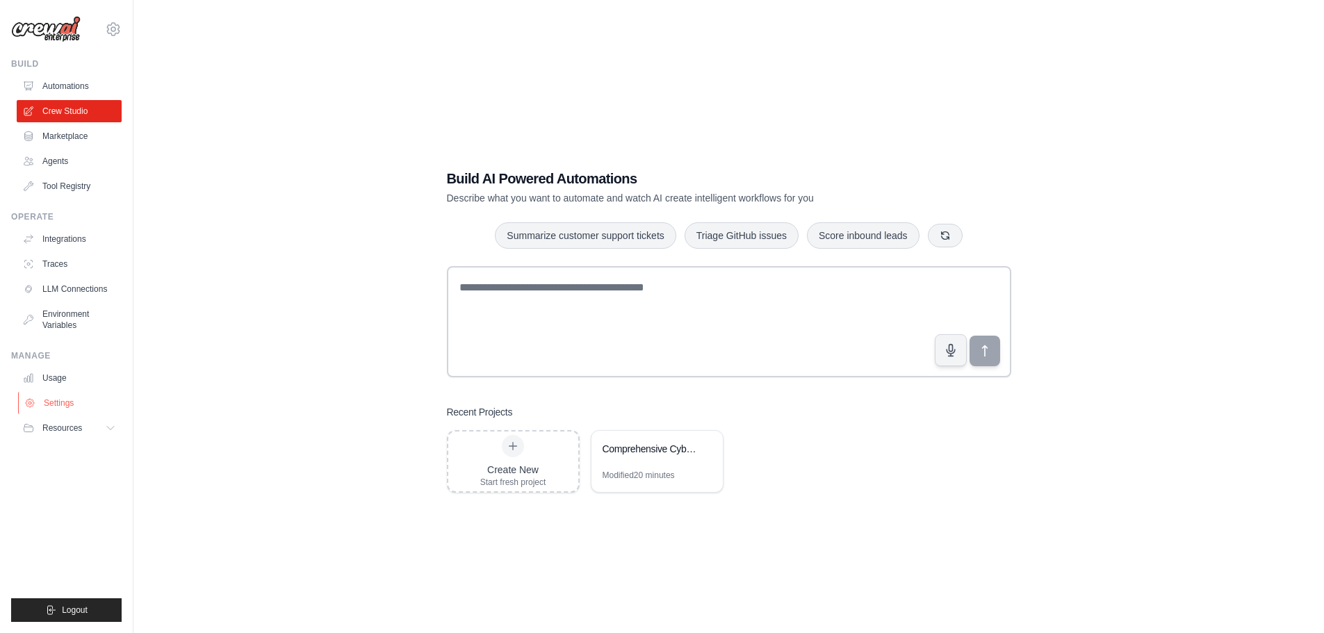
click at [66, 400] on link "Settings" at bounding box center [70, 403] width 105 height 22
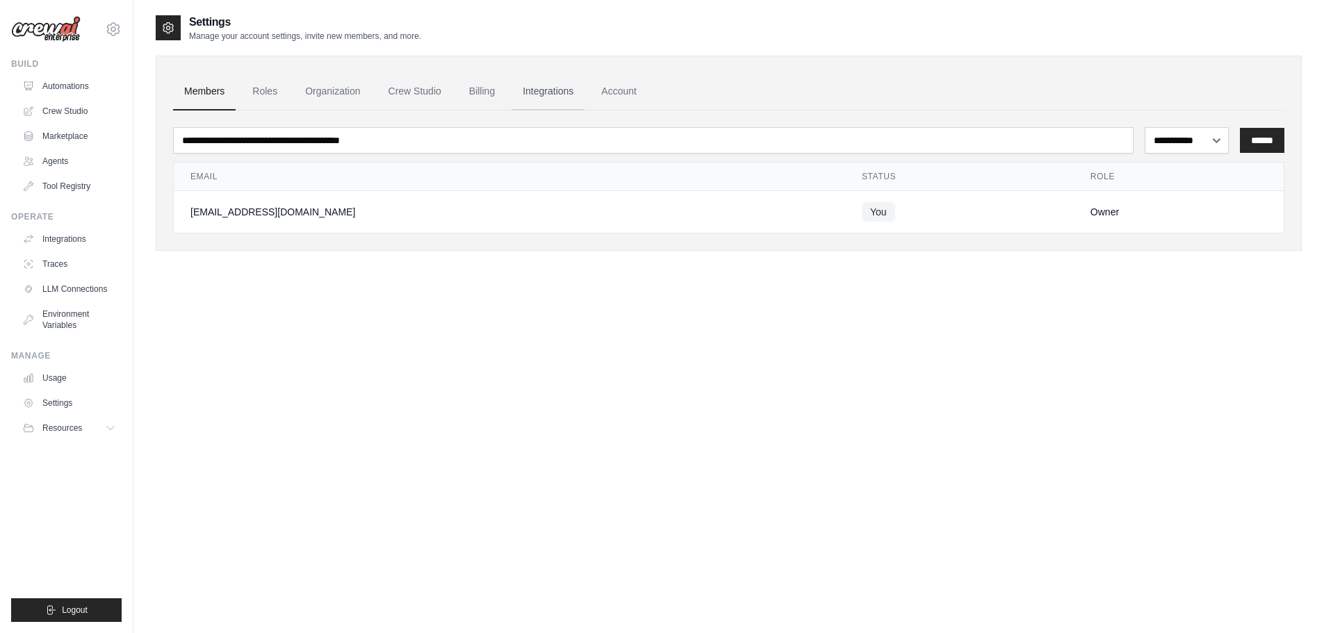
click at [555, 93] on link "Integrations" at bounding box center [548, 92] width 73 height 38
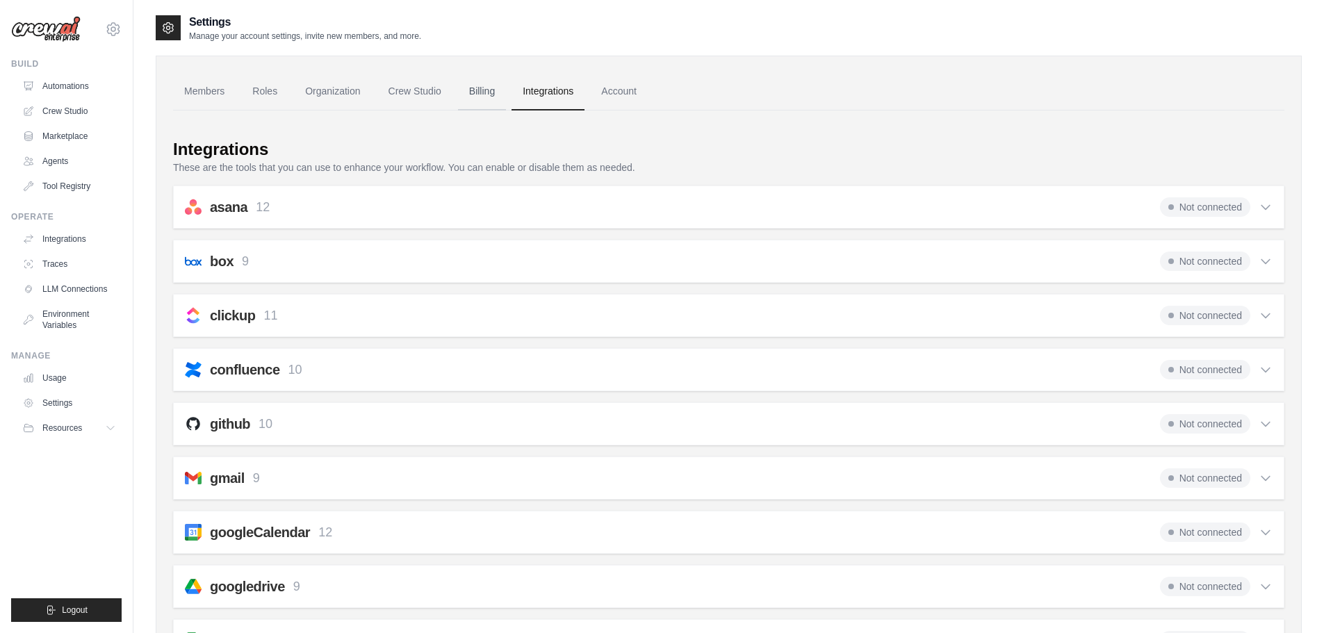
click at [488, 95] on link "Billing" at bounding box center [482, 92] width 48 height 38
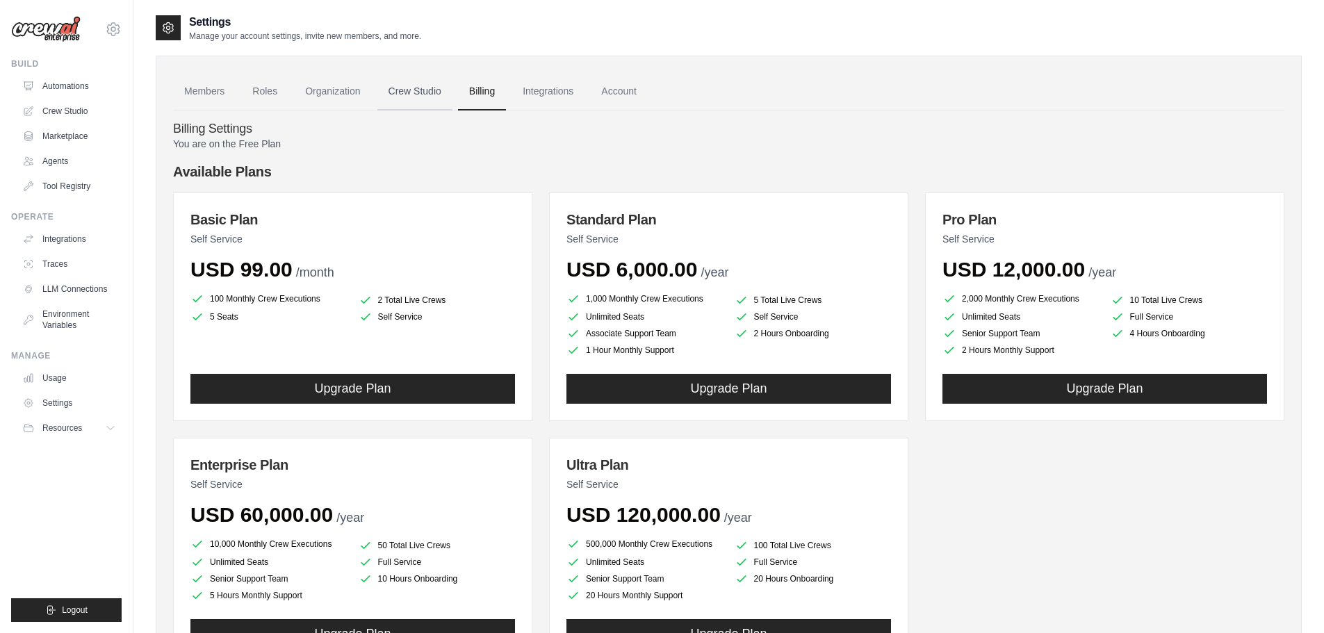
drag, startPoint x: 0, startPoint y: 0, endPoint x: 423, endPoint y: 92, distance: 432.6
click at [423, 92] on link "Crew Studio" at bounding box center [414, 92] width 75 height 38
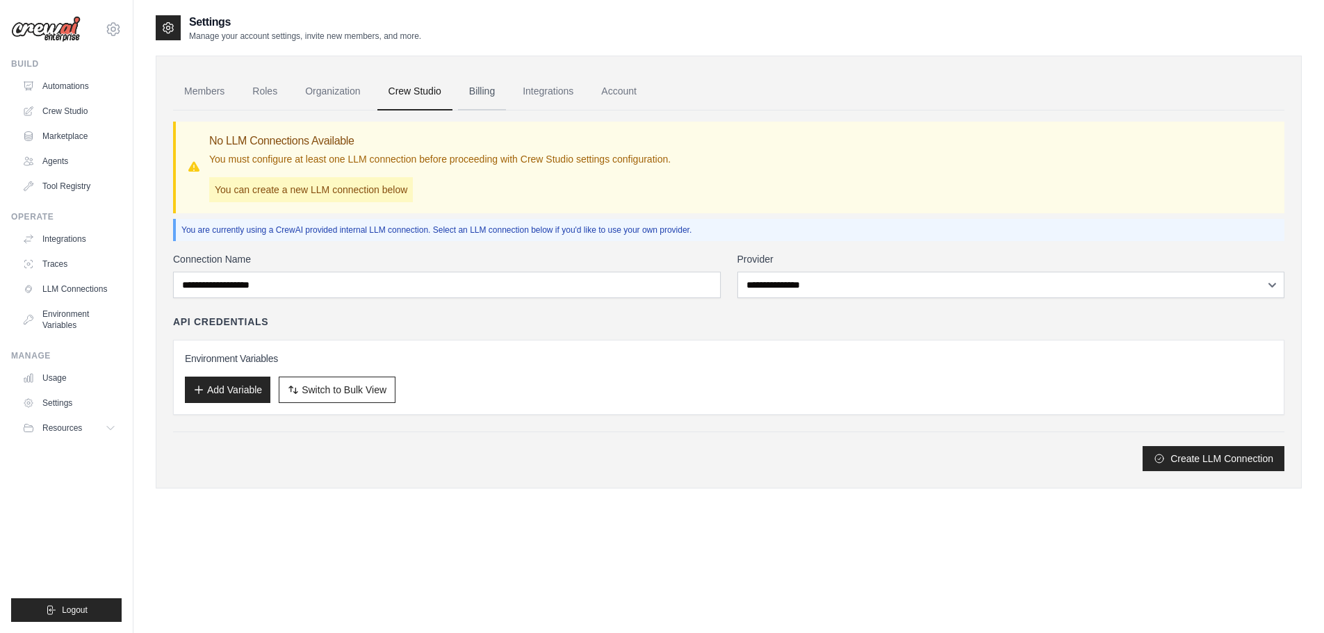
click at [490, 89] on link "Billing" at bounding box center [482, 92] width 48 height 38
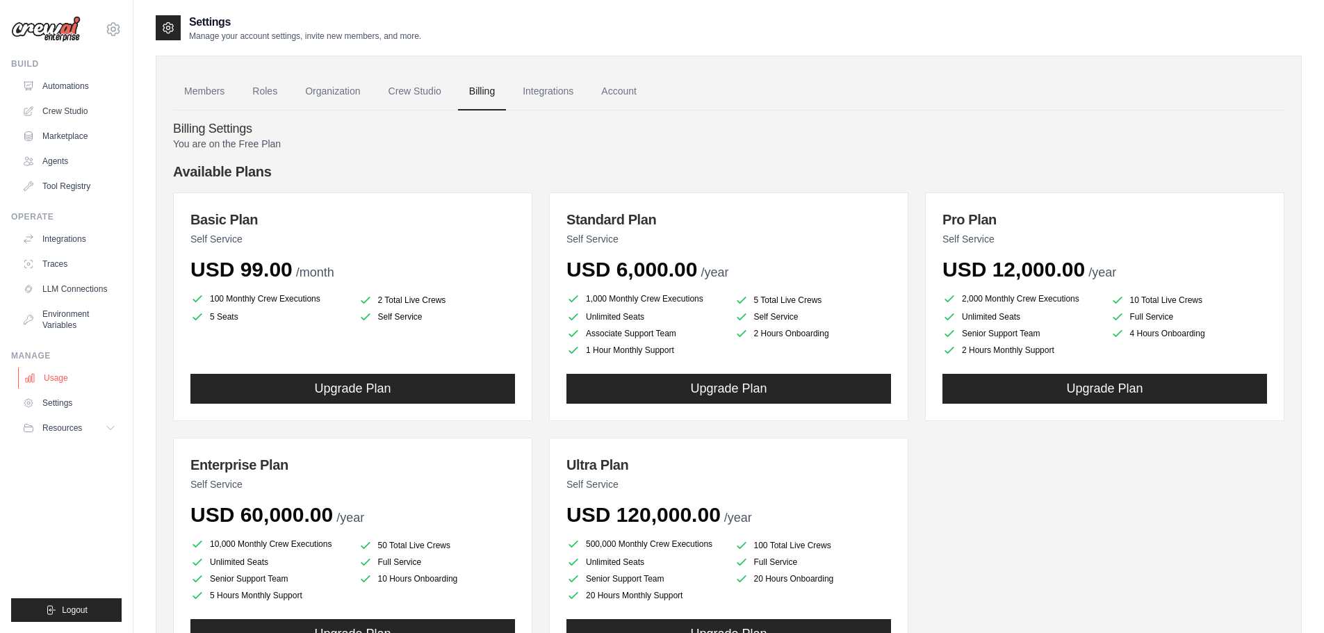
click at [38, 369] on link "Usage" at bounding box center [70, 378] width 105 height 22
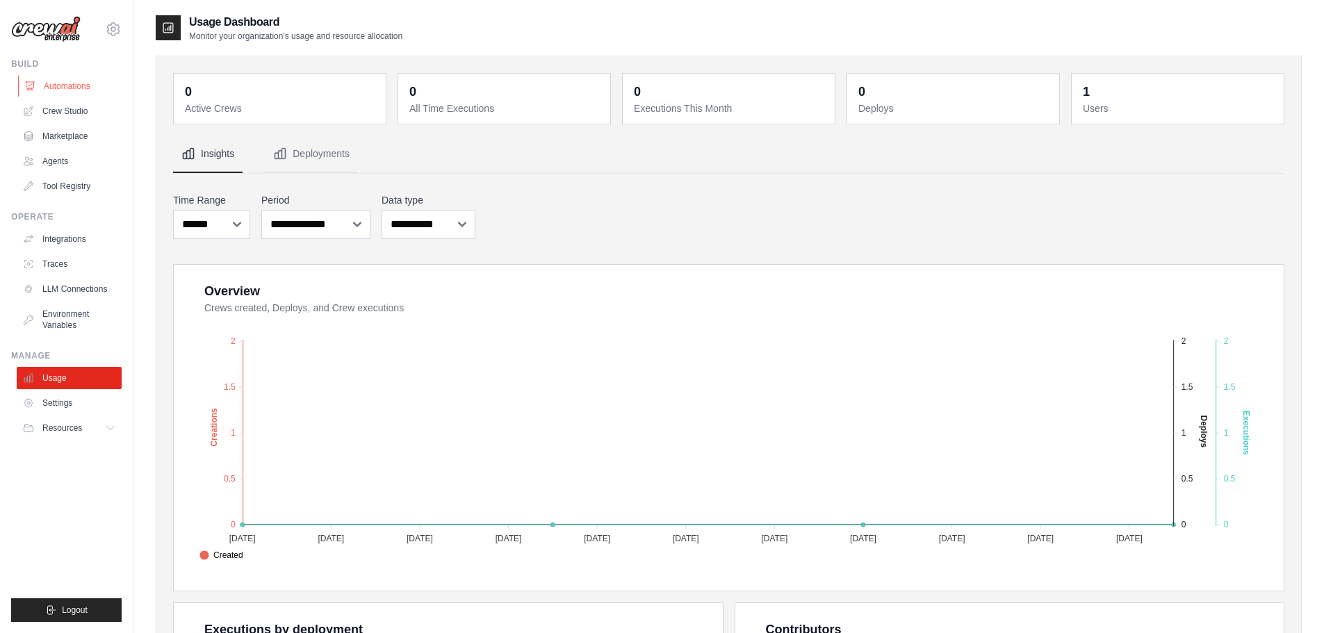
click at [87, 85] on link "Automations" at bounding box center [70, 86] width 105 height 22
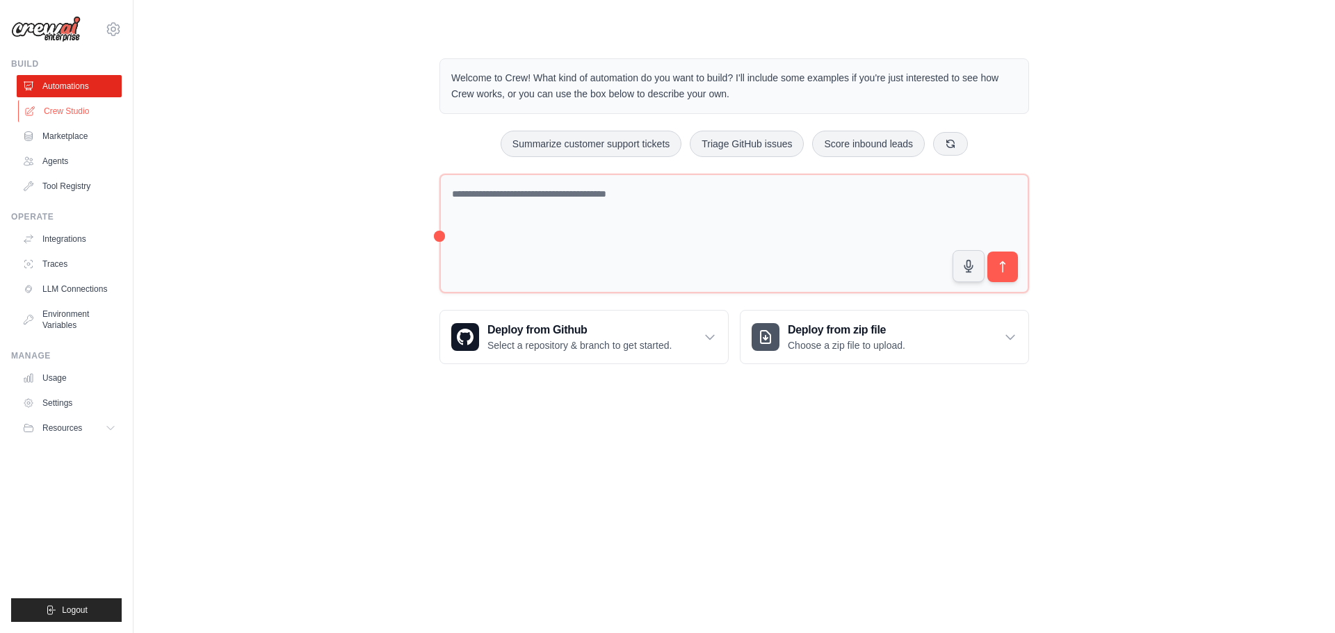
click at [72, 107] on link "Crew Studio" at bounding box center [70, 111] width 105 height 22
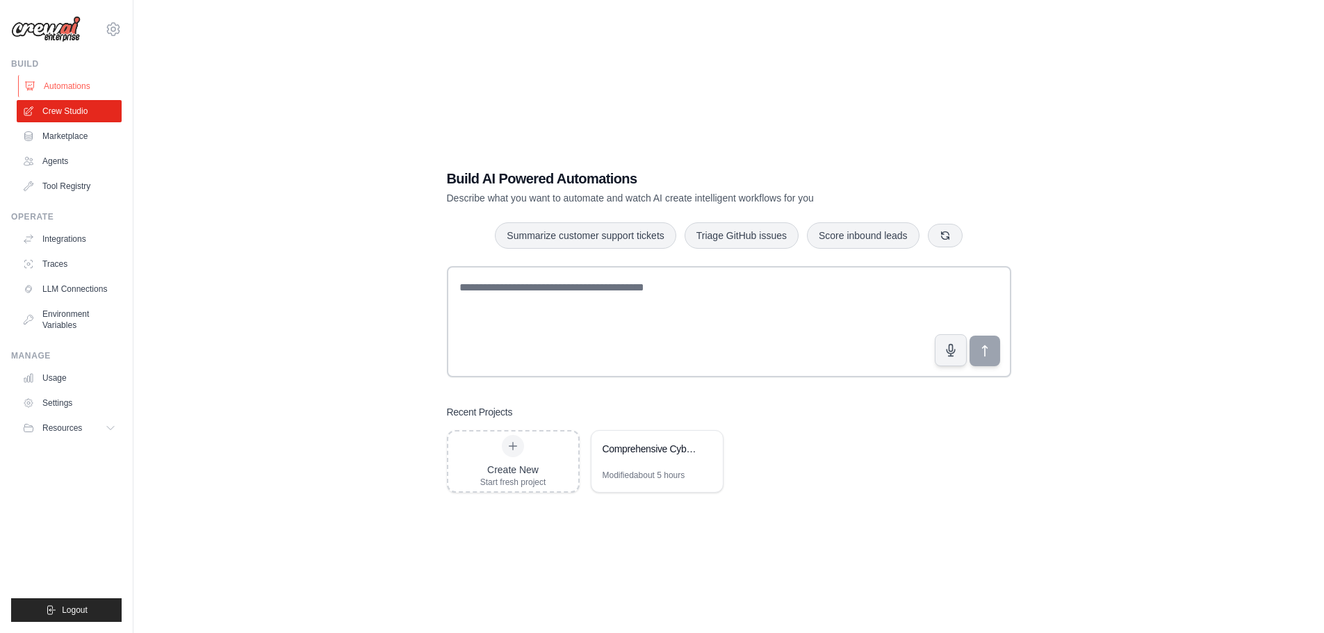
click at [95, 79] on link "Automations" at bounding box center [70, 86] width 105 height 22
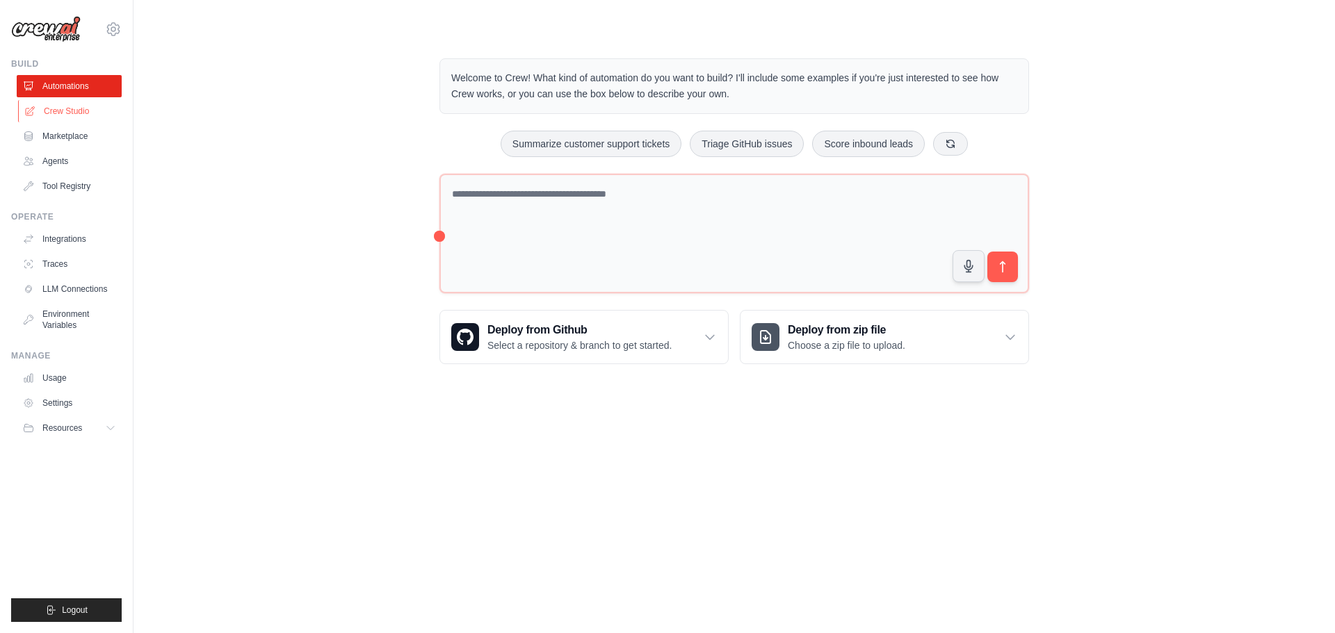
click at [87, 111] on link "Crew Studio" at bounding box center [70, 111] width 105 height 22
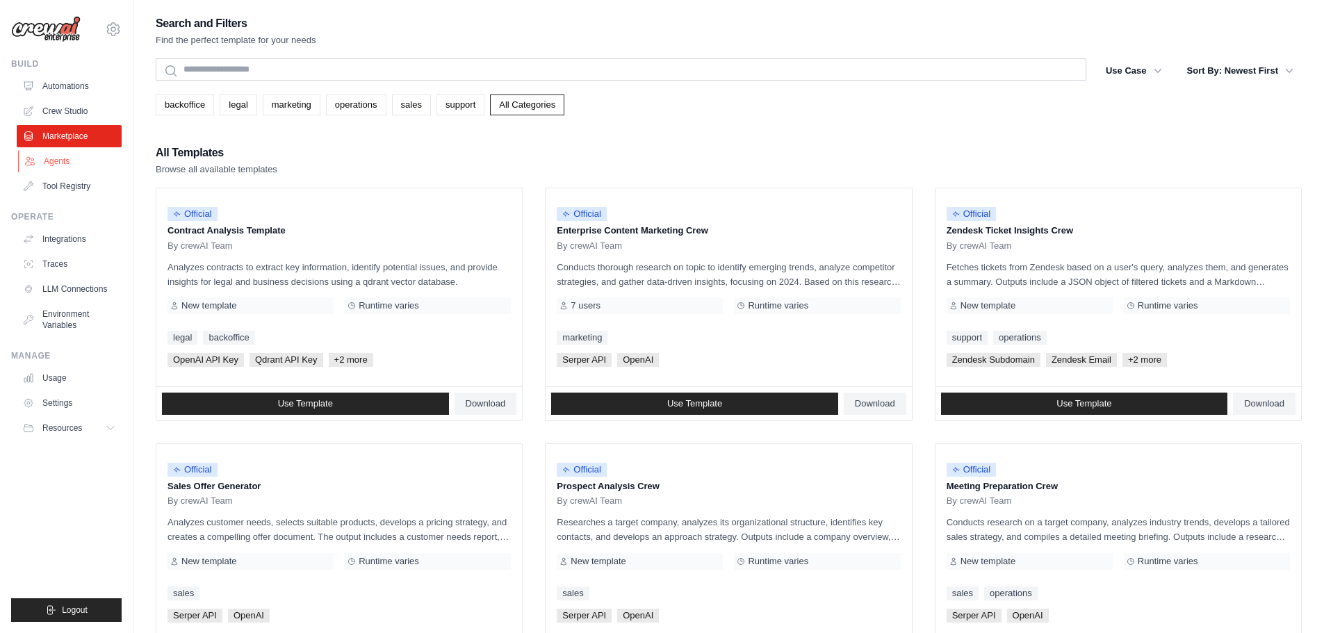
click at [61, 157] on link "Agents" at bounding box center [70, 161] width 105 height 22
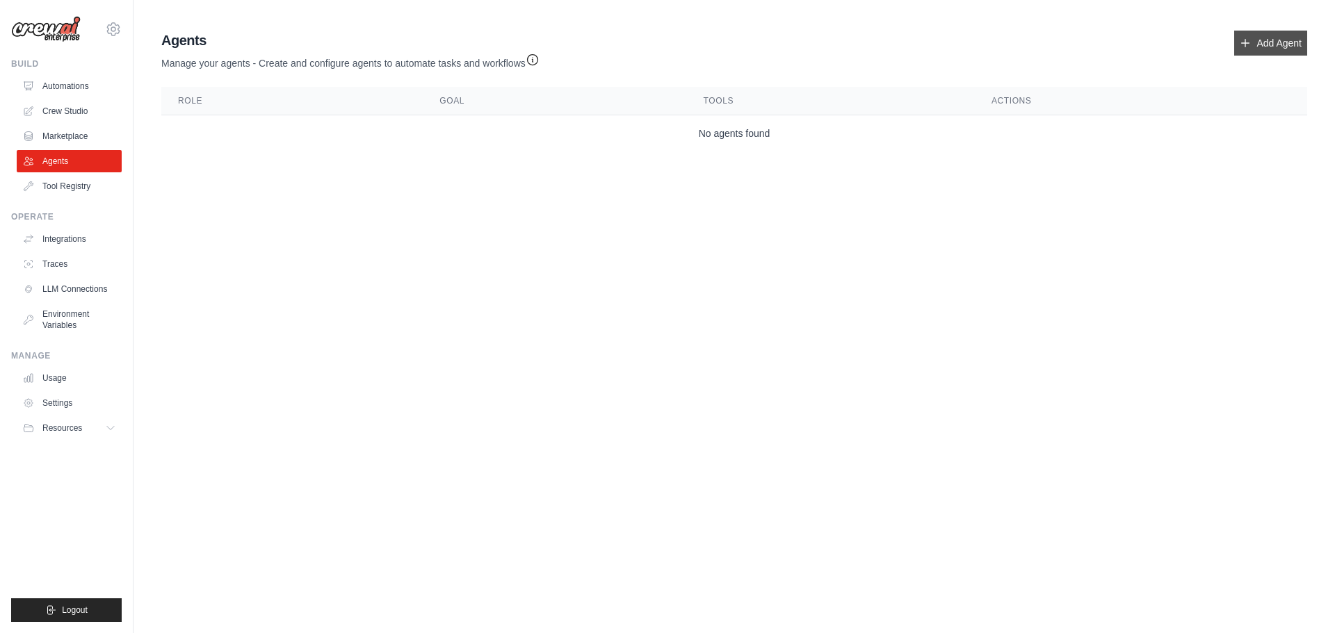
click at [1261, 54] on link "Add Agent" at bounding box center [1270, 43] width 73 height 25
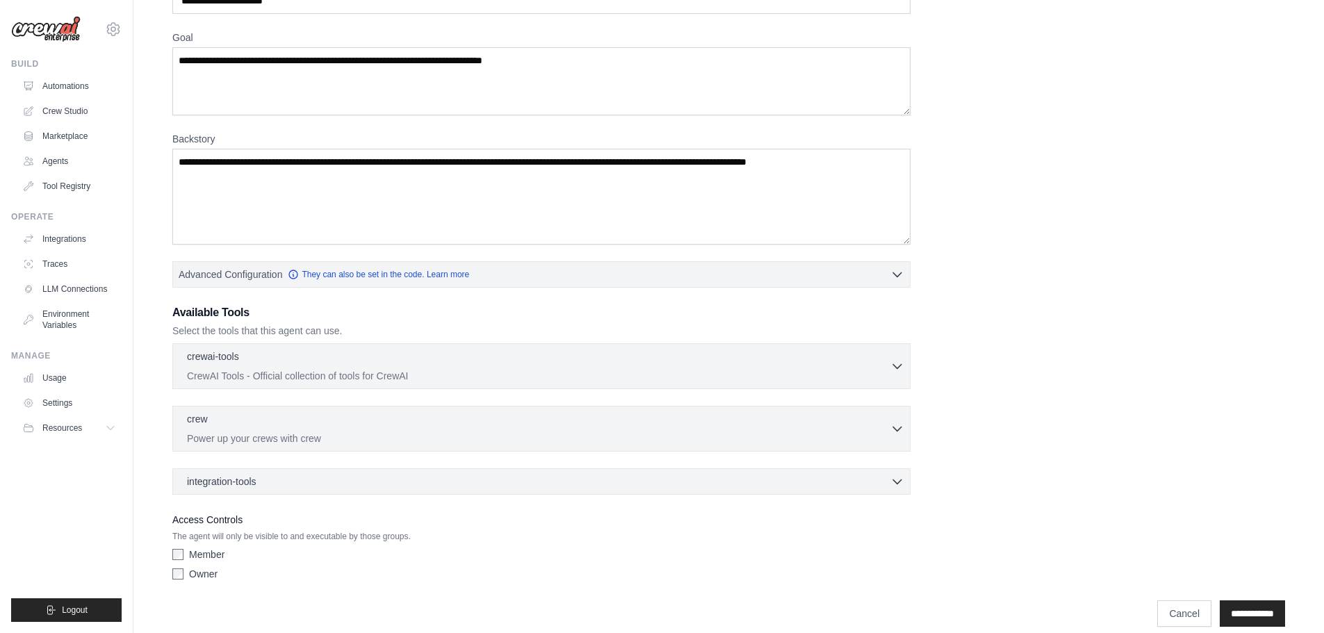
scroll to position [113, 0]
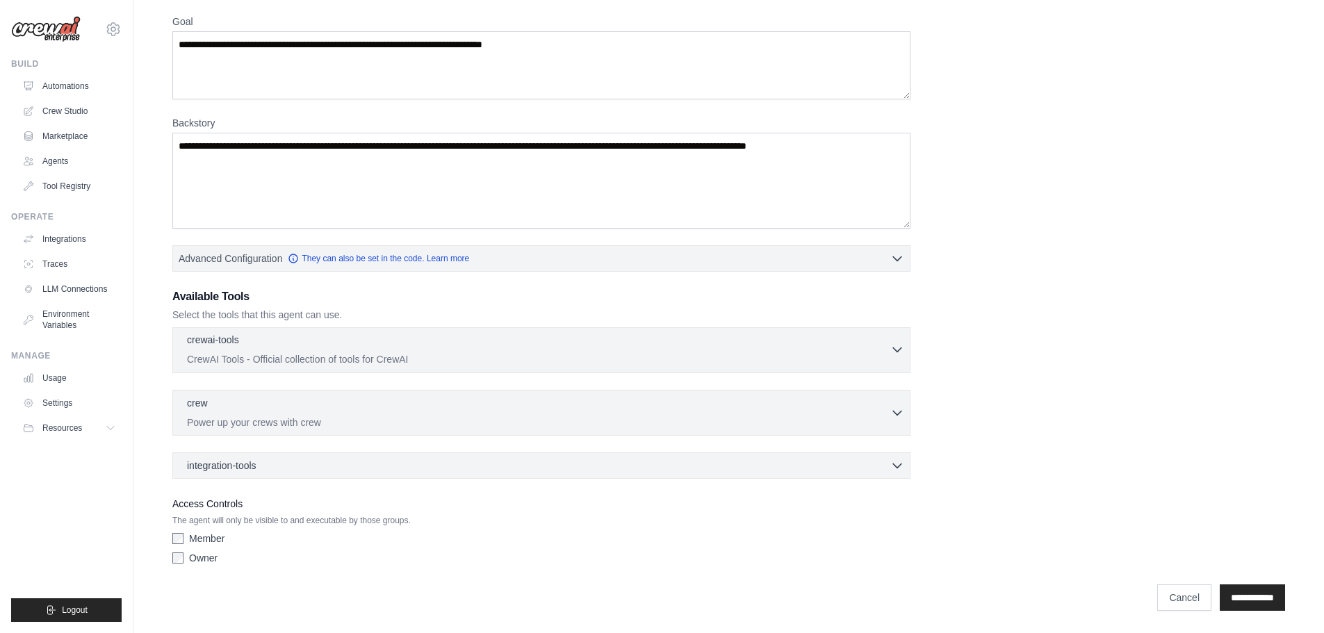
click at [390, 348] on div "crewai-tools 0 selected" at bounding box center [538, 341] width 703 height 17
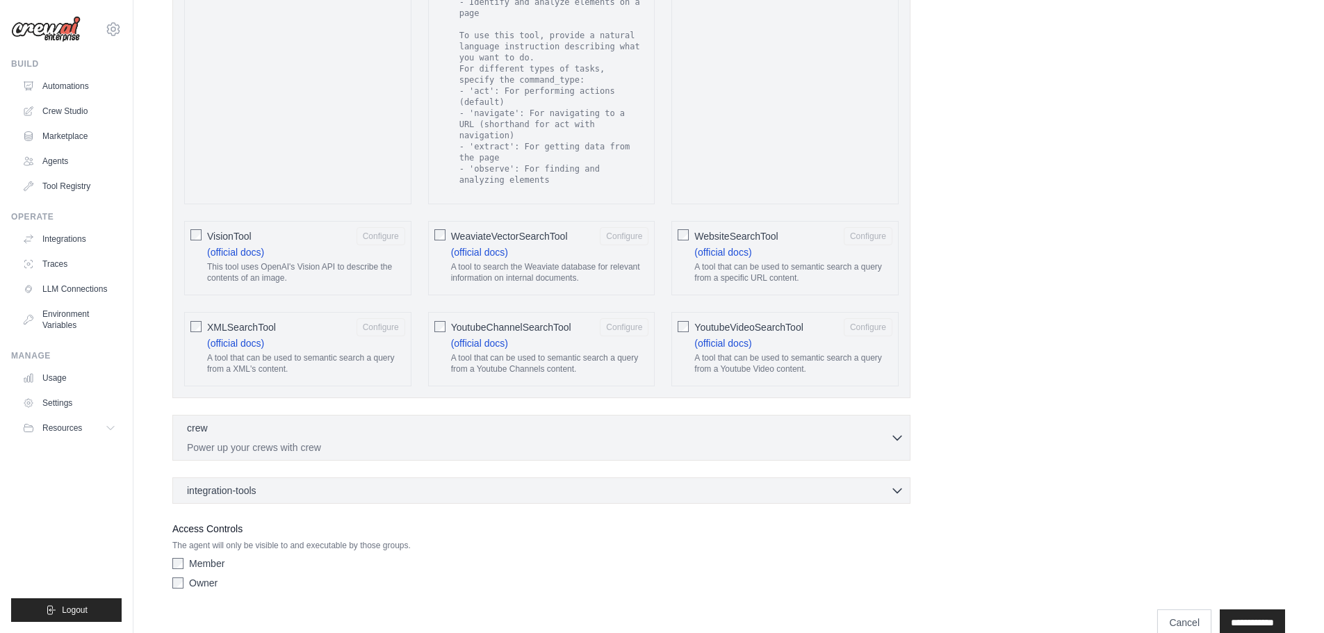
scroll to position [2456, 0]
click at [399, 480] on div "integration-tools 0 selected" at bounding box center [545, 487] width 717 height 14
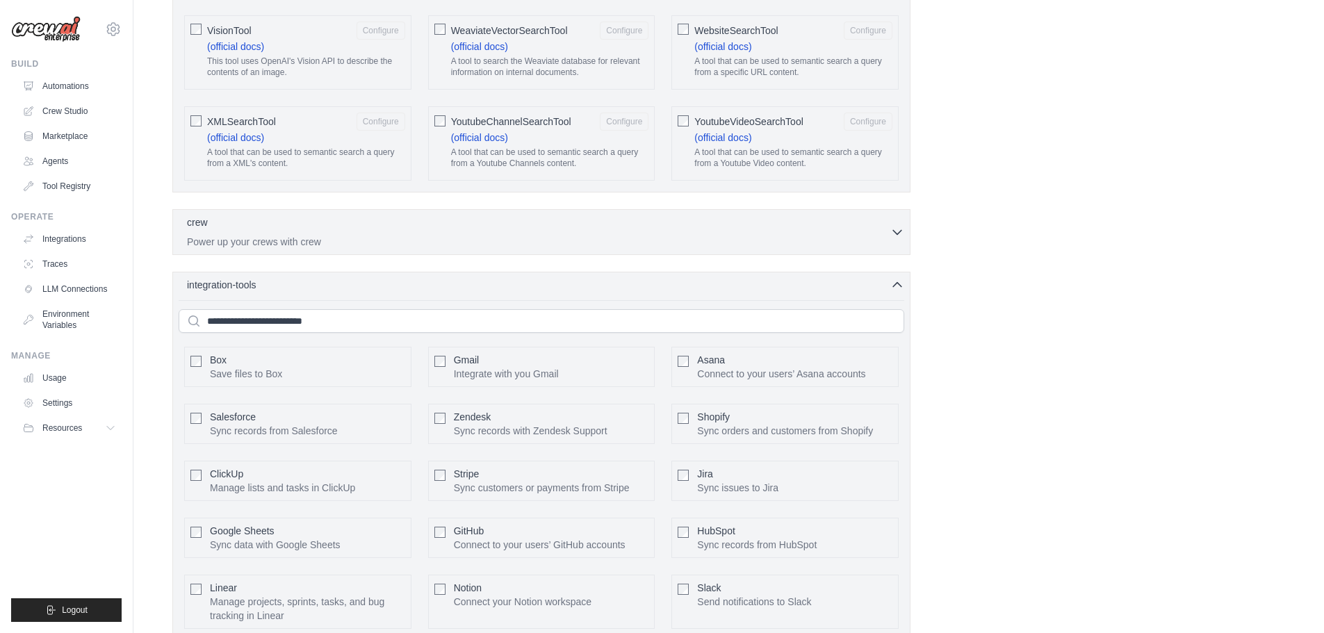
scroll to position [2590, 0]
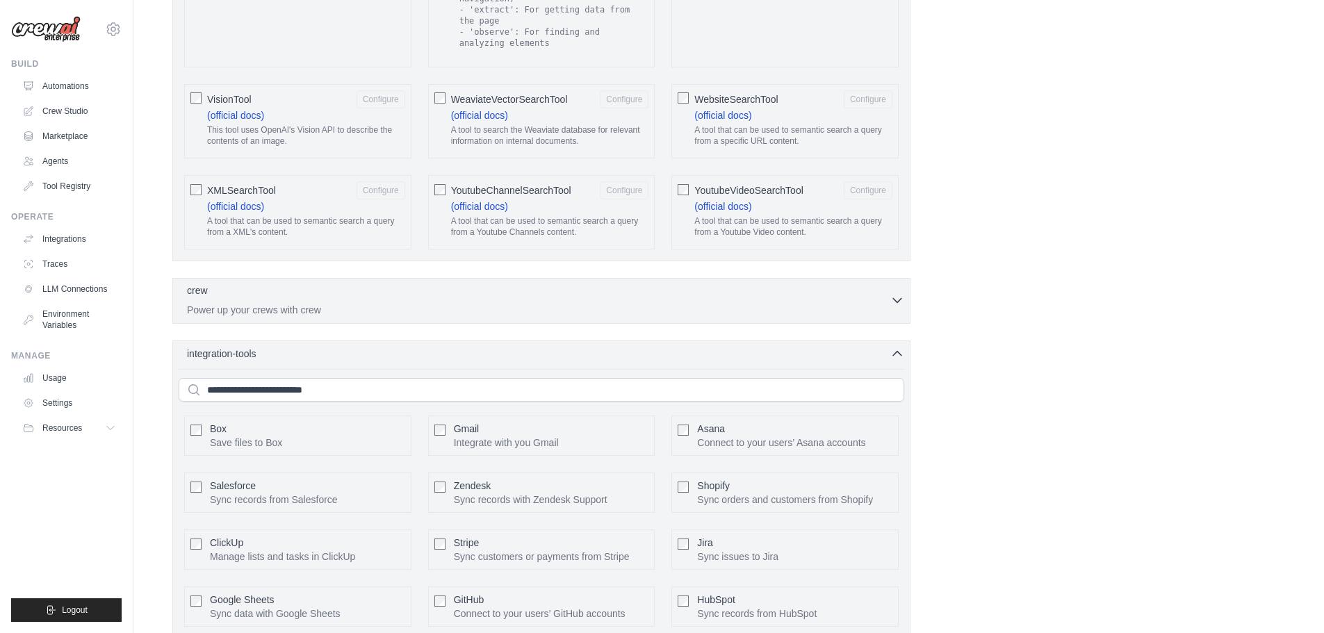
click at [519, 303] on p "Power up your crews with crew" at bounding box center [538, 310] width 703 height 14
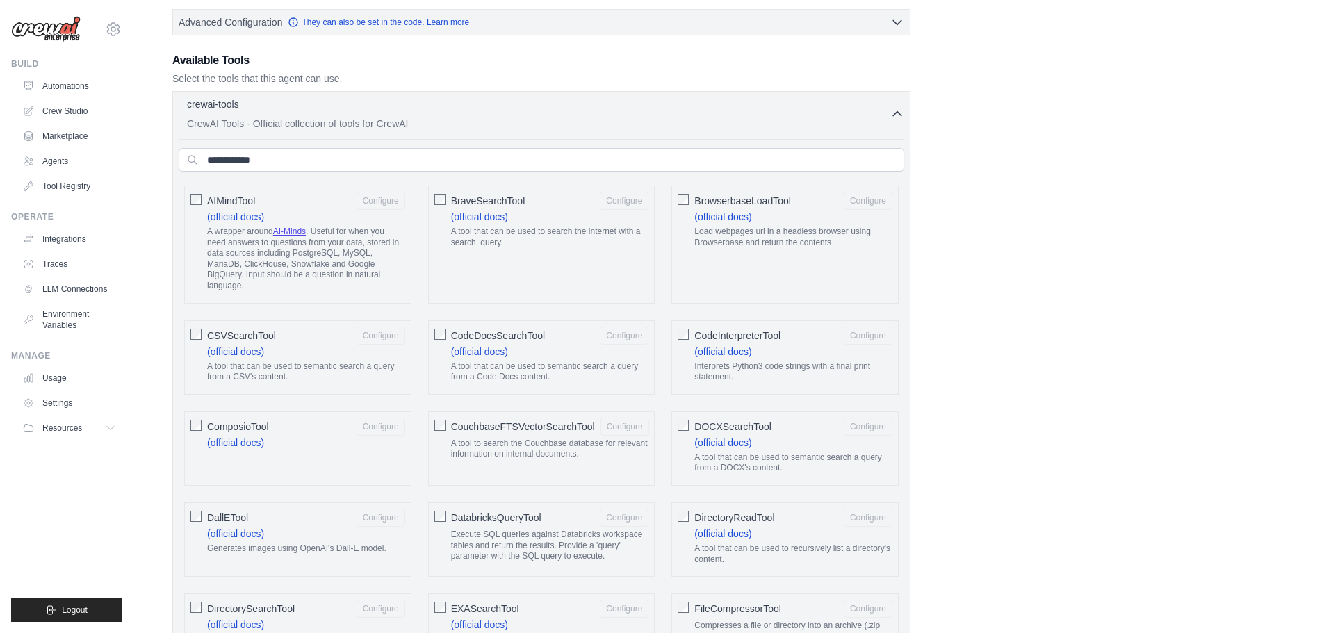
scroll to position [366, 0]
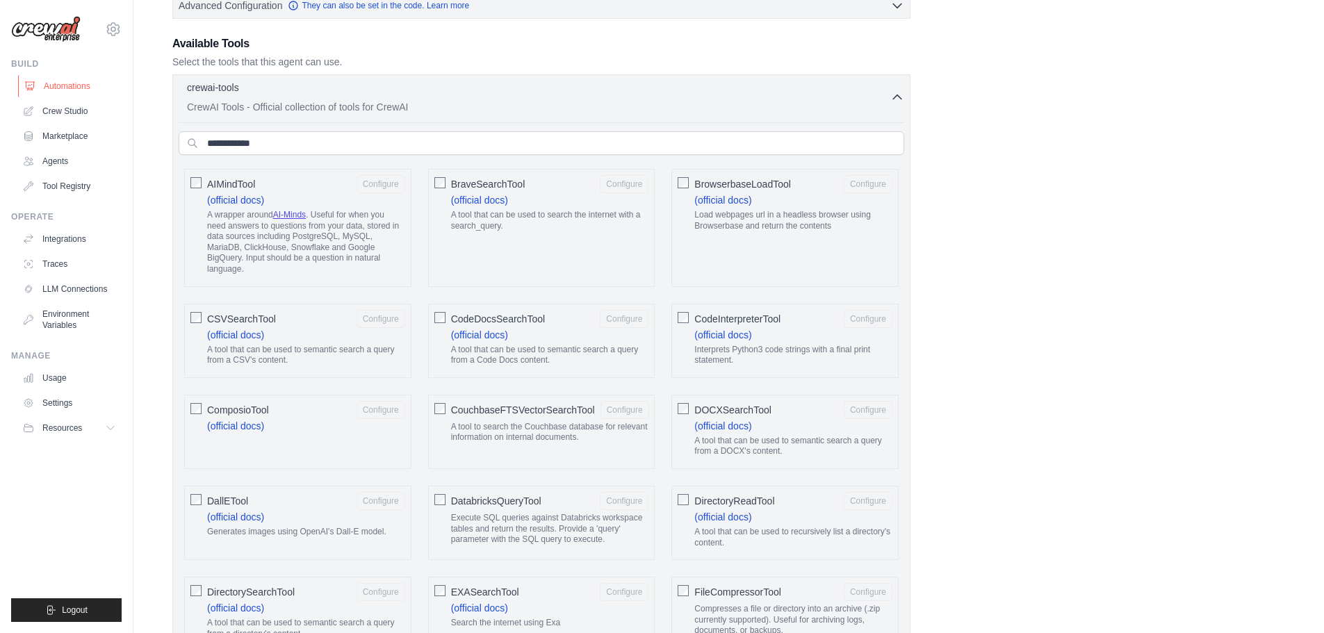
click at [72, 92] on link "Automations" at bounding box center [70, 86] width 105 height 22
